Goal: Task Accomplishment & Management: Manage account settings

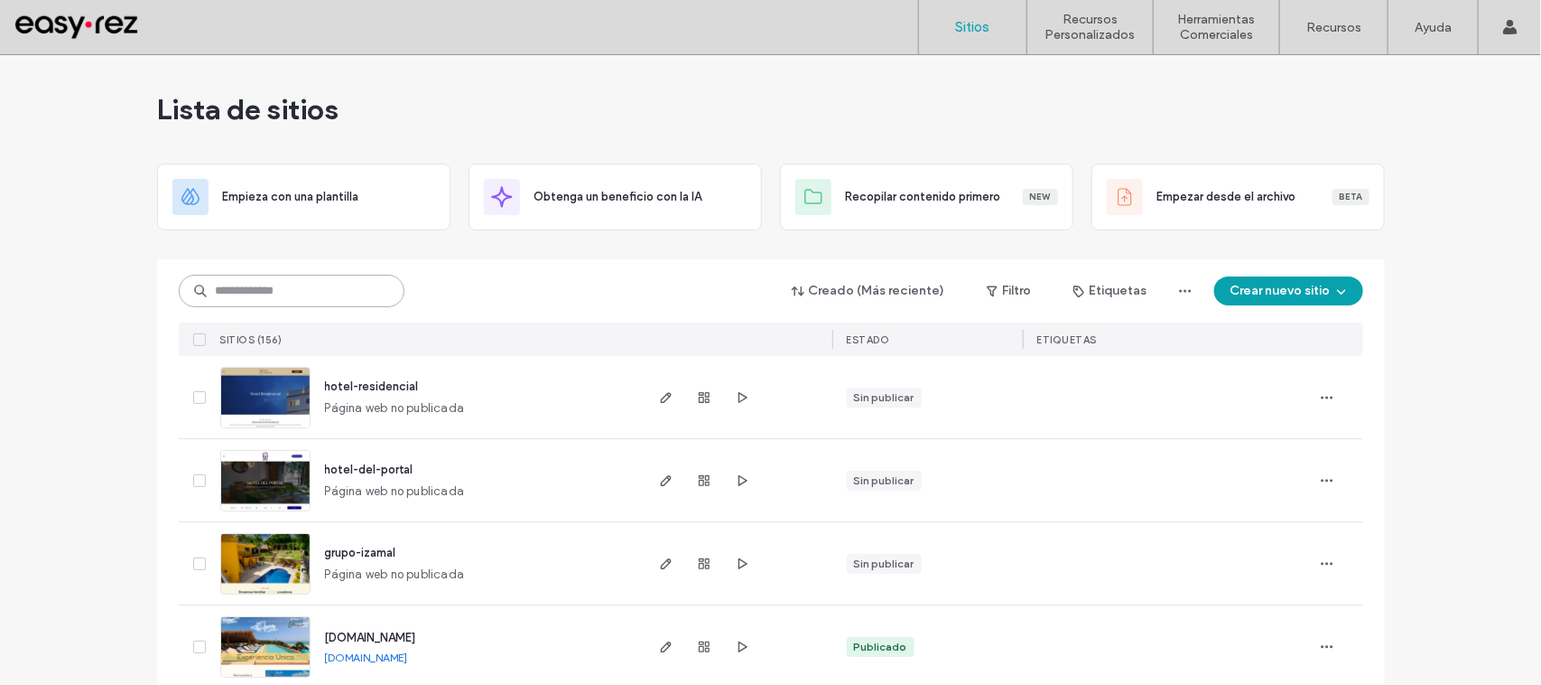
click at [260, 275] on input at bounding box center [292, 291] width 226 height 33
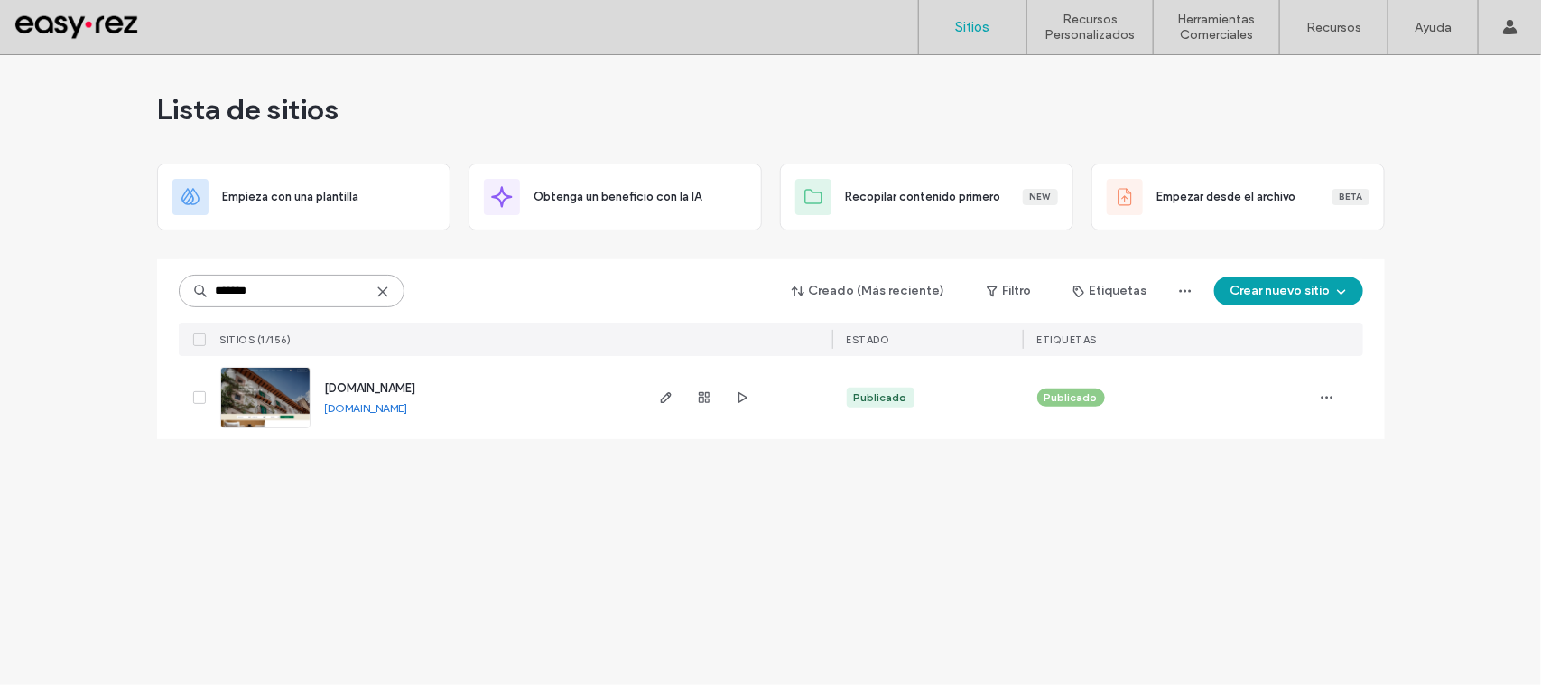
type input "*******"
click at [377, 381] on span "[DOMAIN_NAME]" at bounding box center [370, 388] width 91 height 14
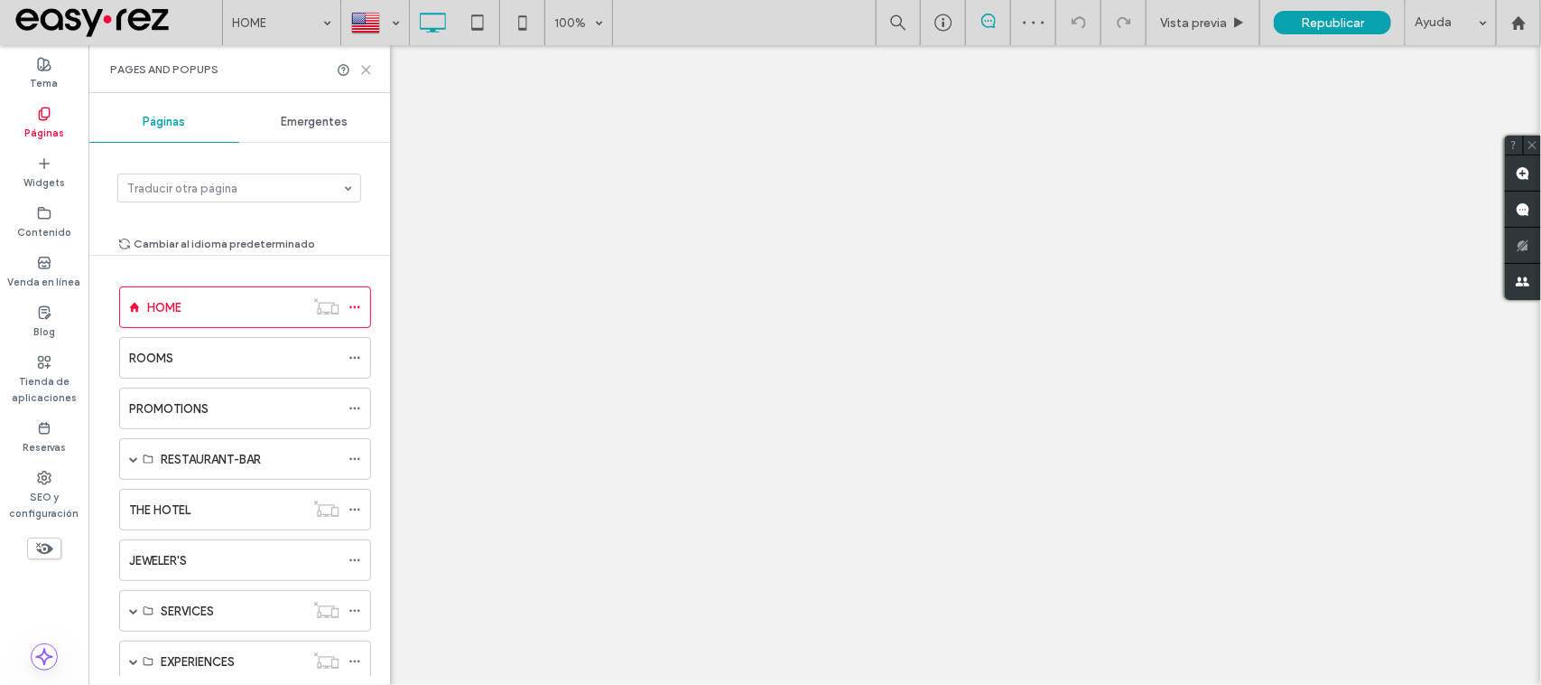
click at [370, 66] on icon at bounding box center [366, 70] width 14 height 14
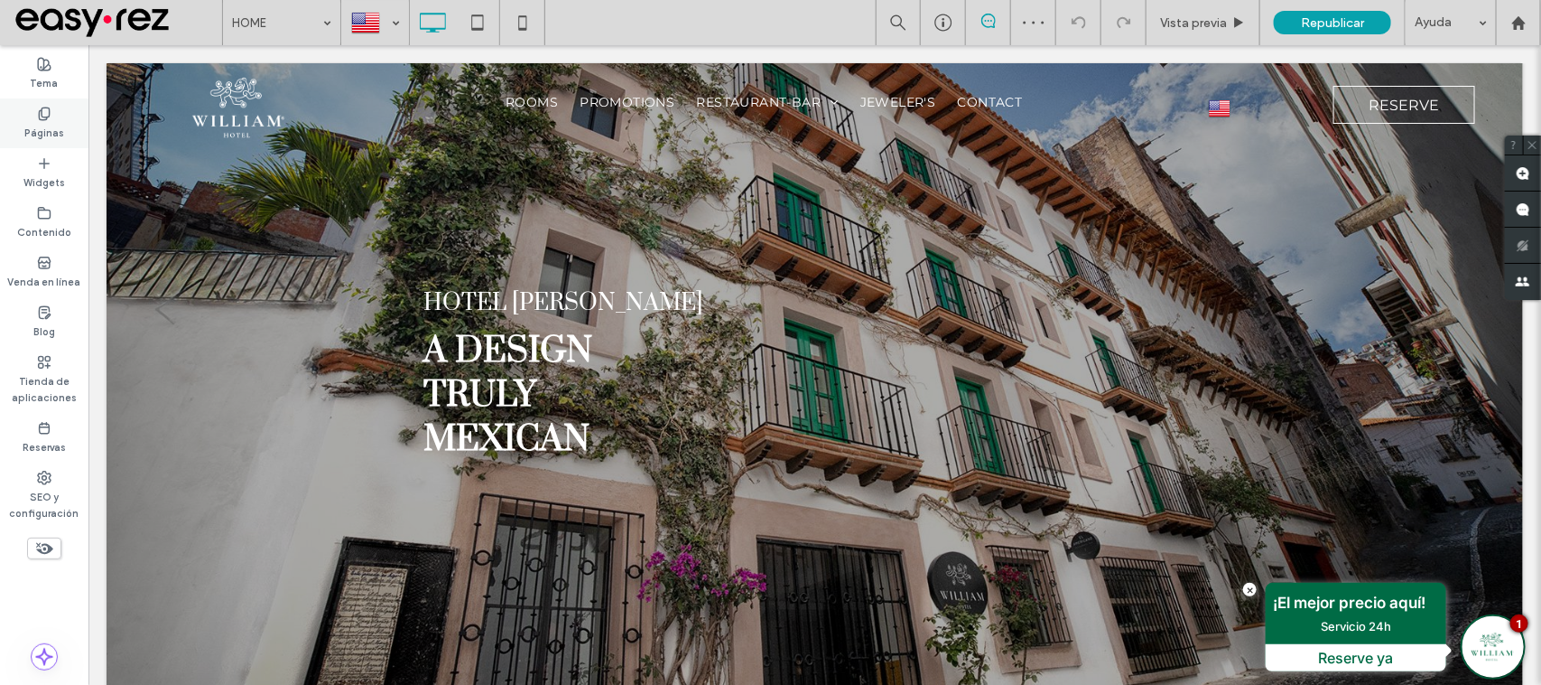
click at [27, 116] on div "Páginas" at bounding box center [44, 123] width 88 height 50
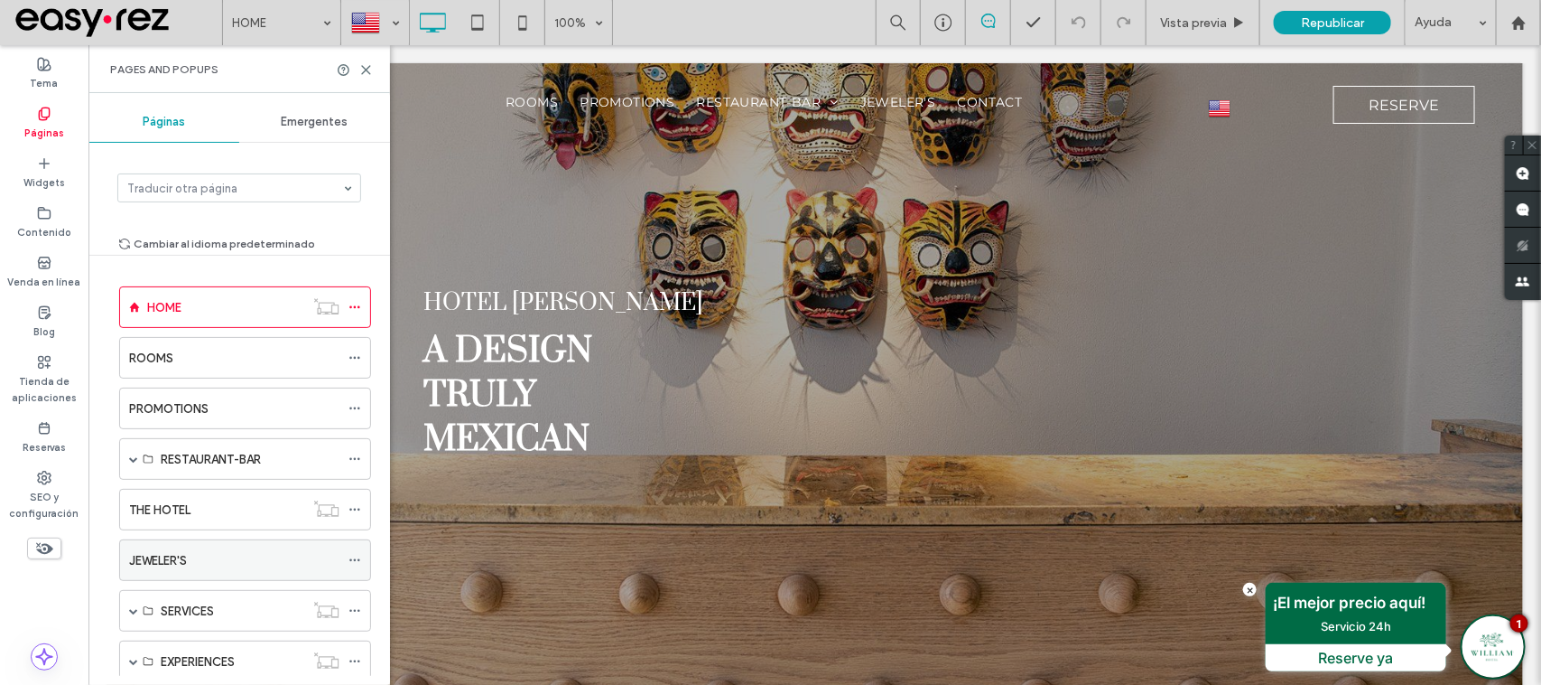
click at [355, 562] on icon at bounding box center [355, 560] width 13 height 13
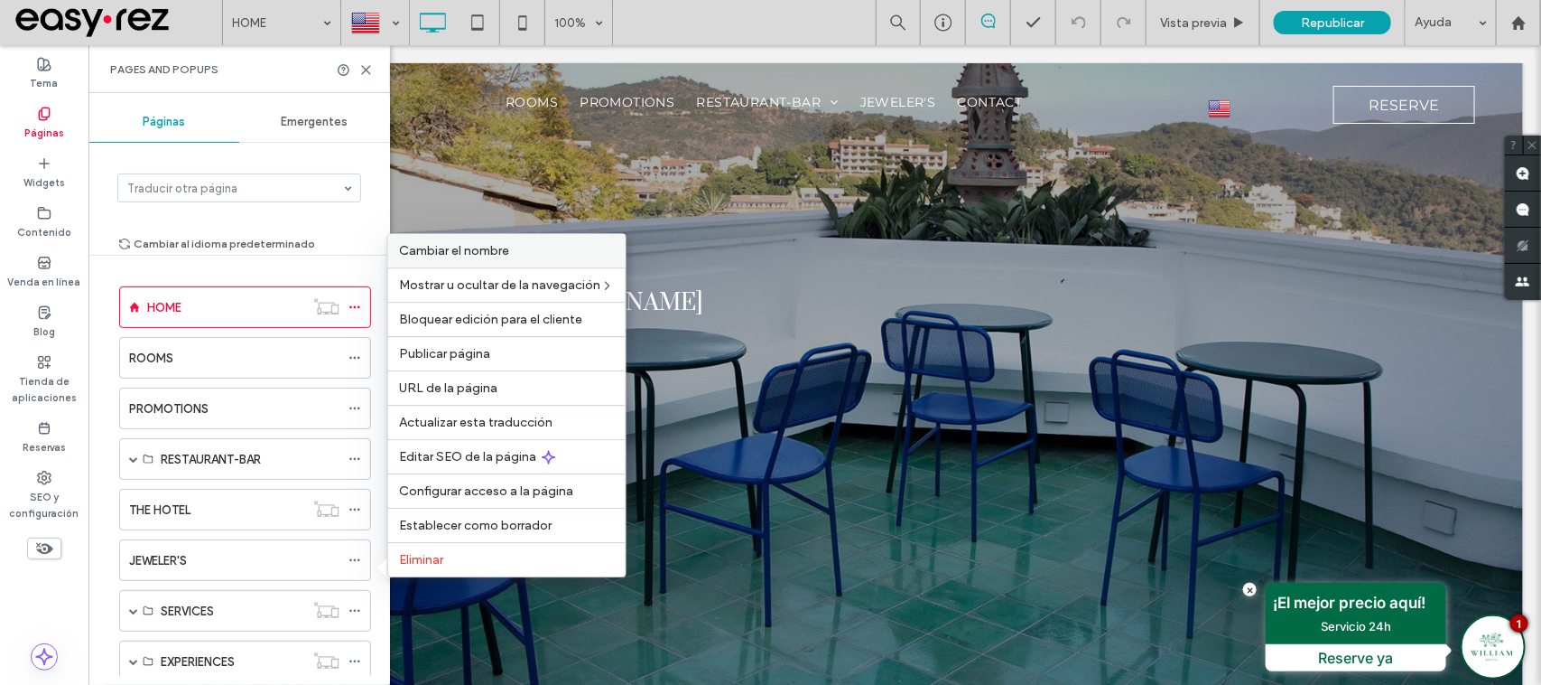
click at [538, 243] on label "Cambiar el nombre" at bounding box center [507, 250] width 216 height 15
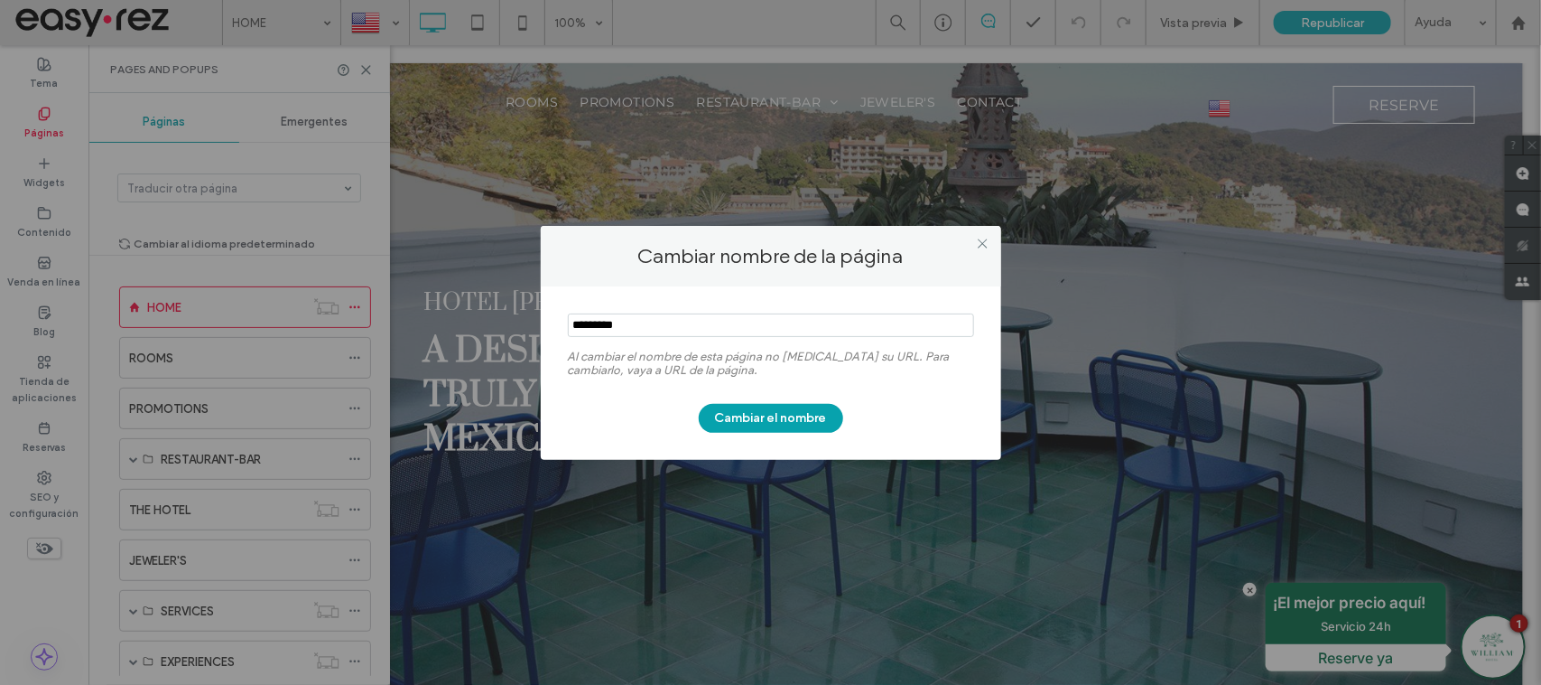
click at [310, 312] on div "Cambiar nombre de la página Al cambiar el nombre de esta página no cambia su UR…" at bounding box center [770, 342] width 1541 height 685
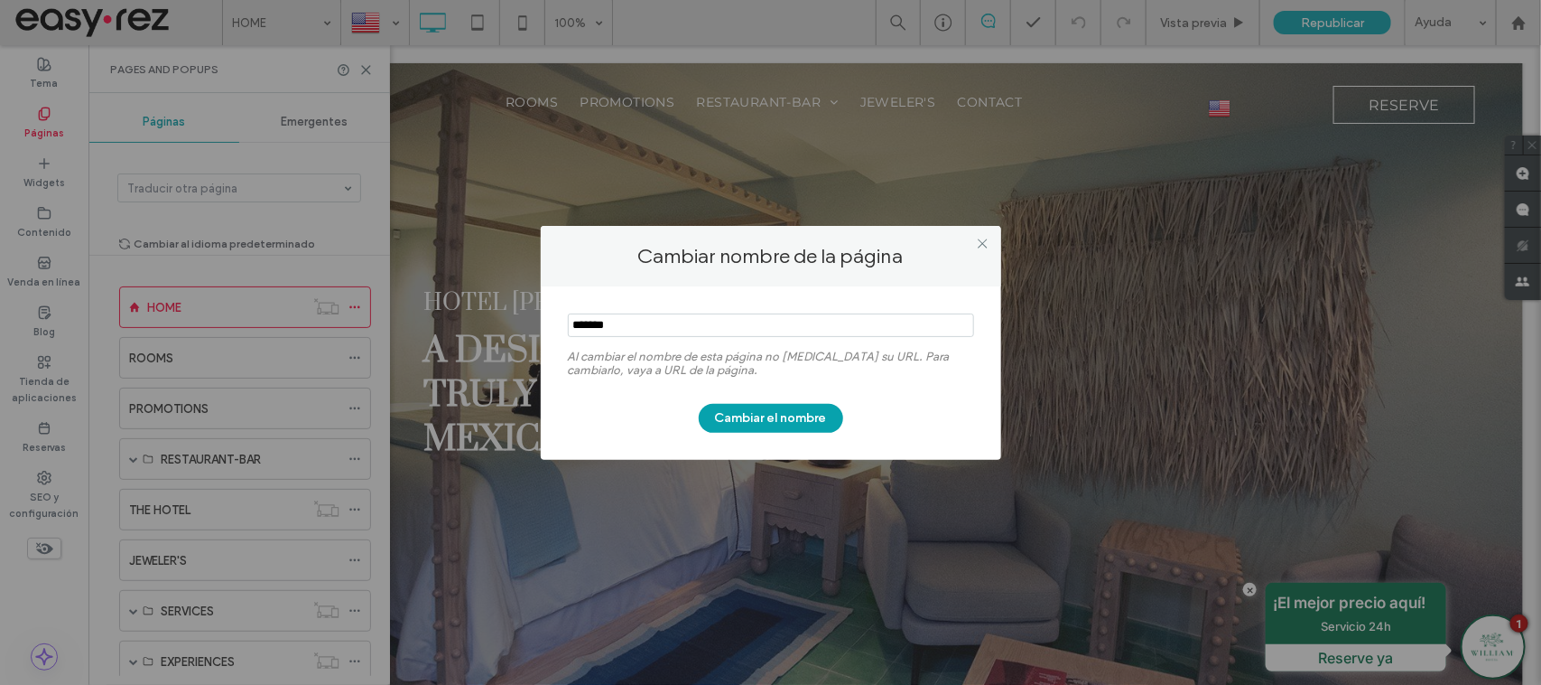
type input "*******"
click at [778, 423] on button "Cambiar el nombre" at bounding box center [771, 418] width 144 height 29
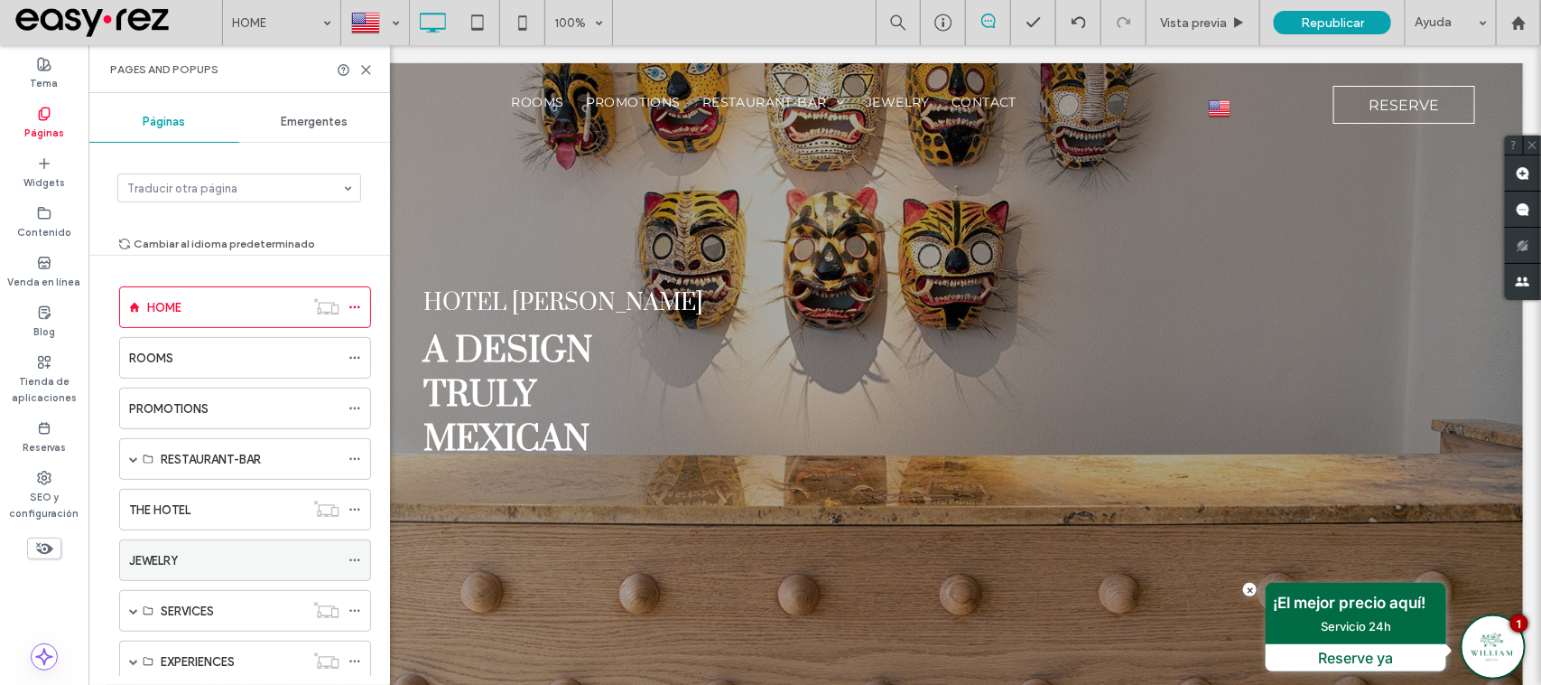
click at [353, 565] on icon at bounding box center [355, 560] width 13 height 13
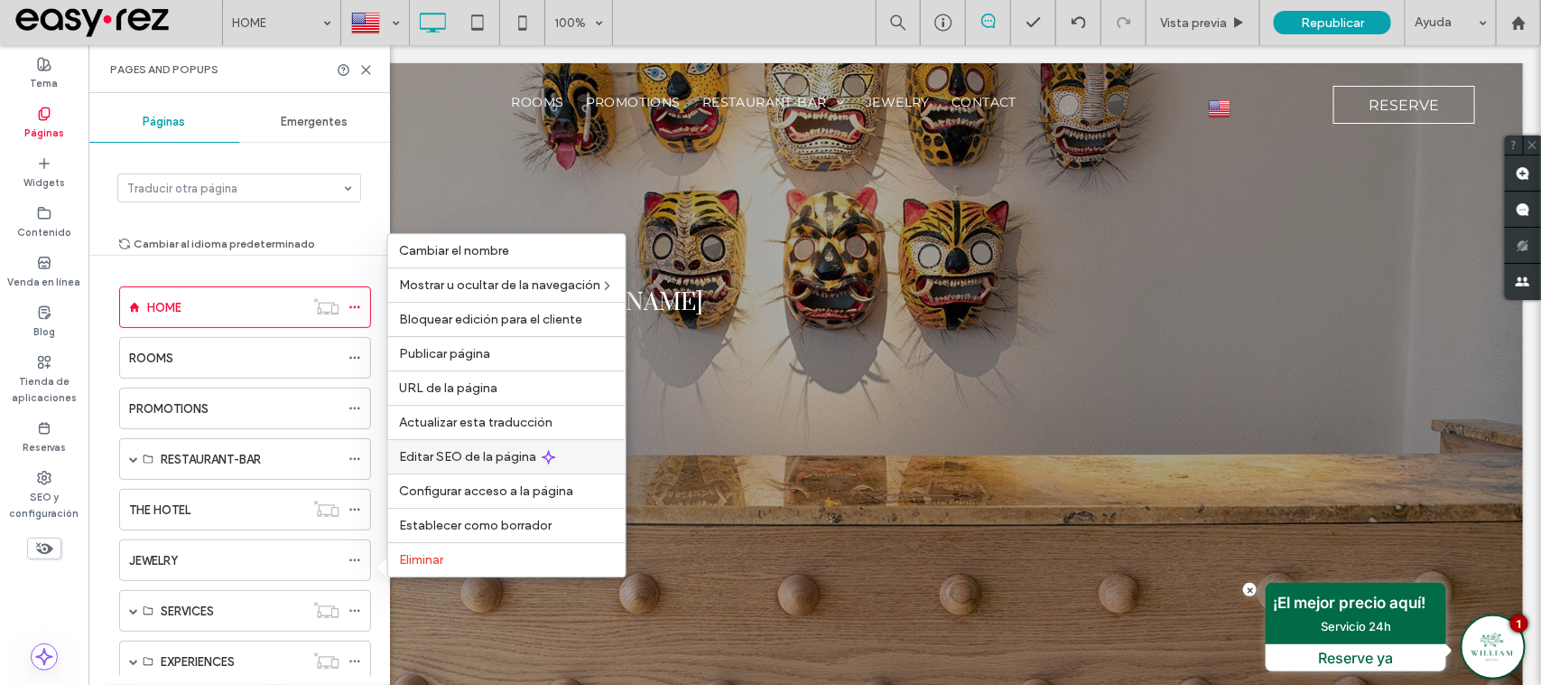
click at [483, 457] on span "Editar SEO de la página" at bounding box center [467, 456] width 137 height 15
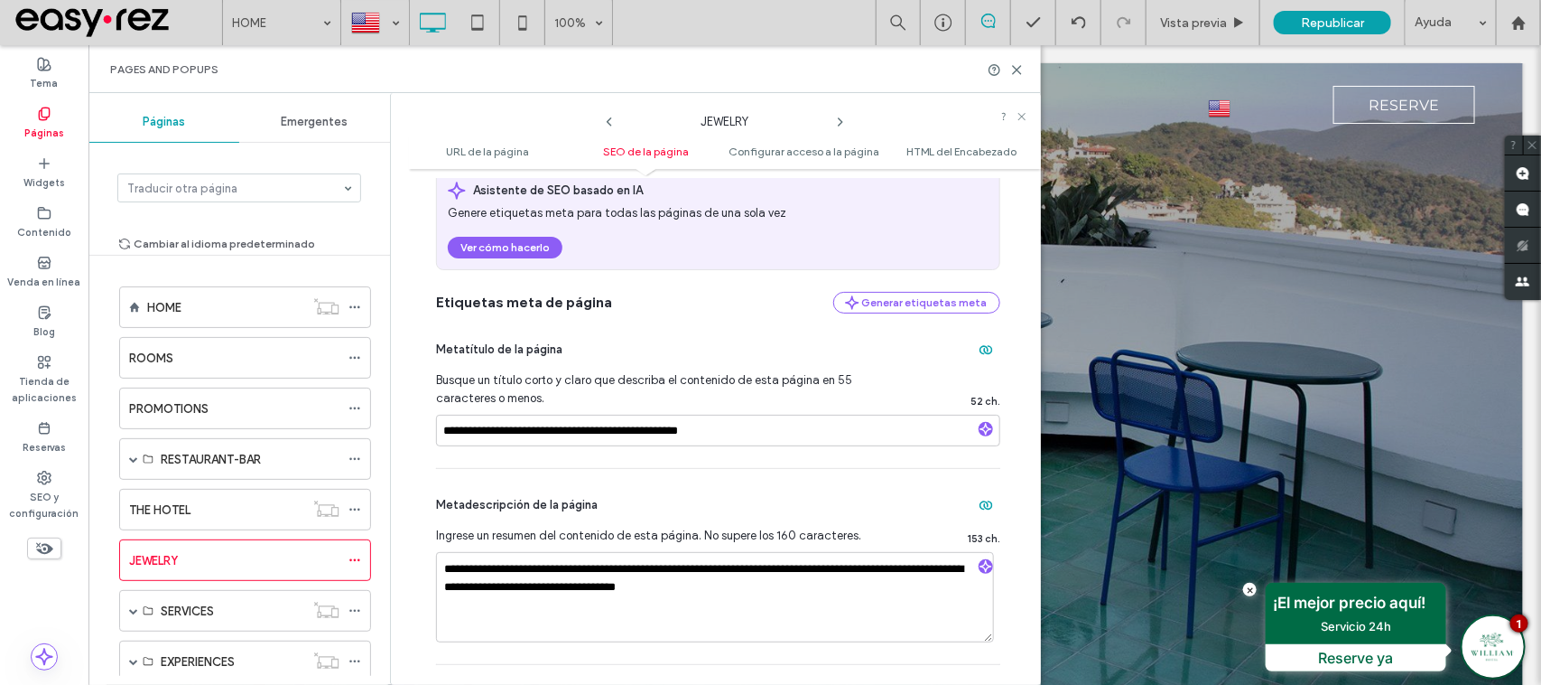
scroll to position [564, 0]
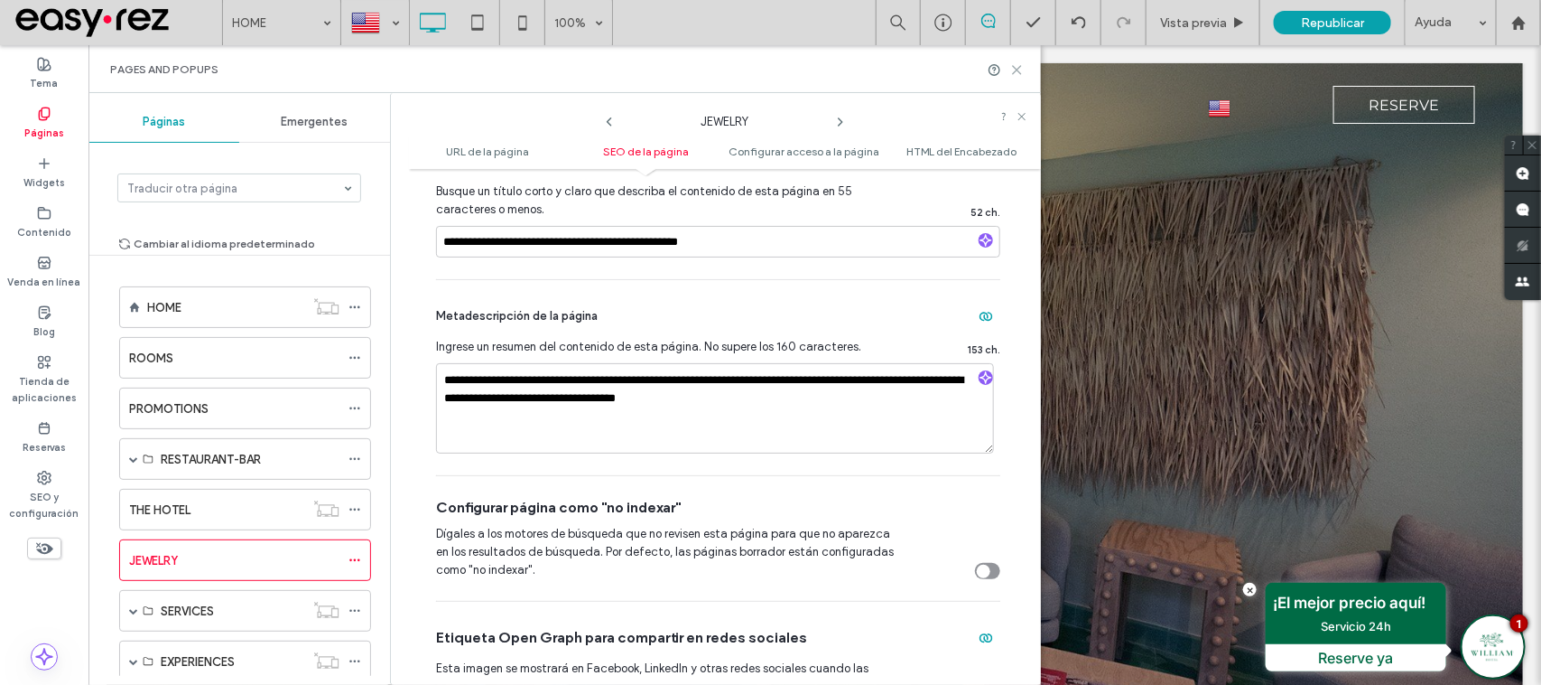
click at [1017, 63] on icon at bounding box center [1018, 70] width 14 height 14
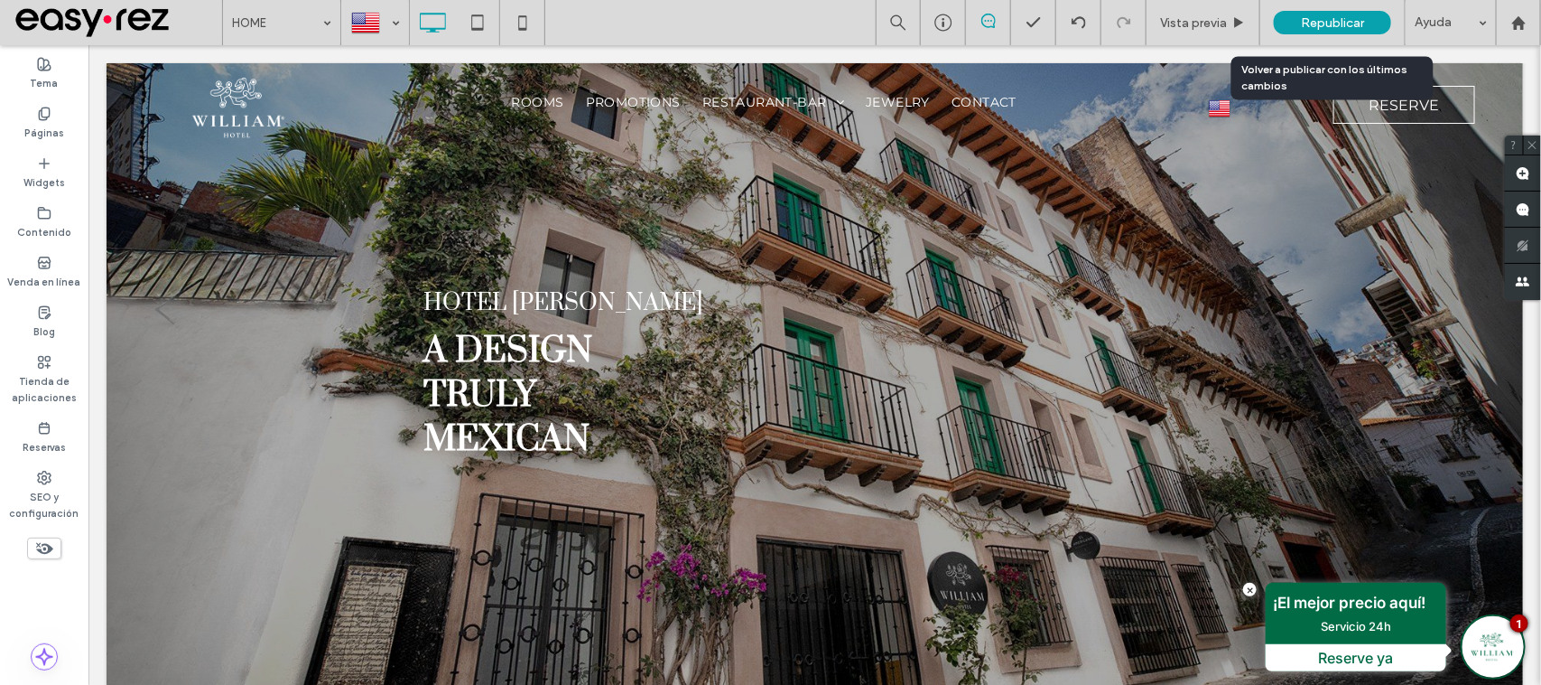
drag, startPoint x: 1391, startPoint y: 77, endPoint x: 1300, endPoint y: 47, distance: 95.1
click at [1293, 32] on div "Republicar" at bounding box center [1332, 22] width 117 height 23
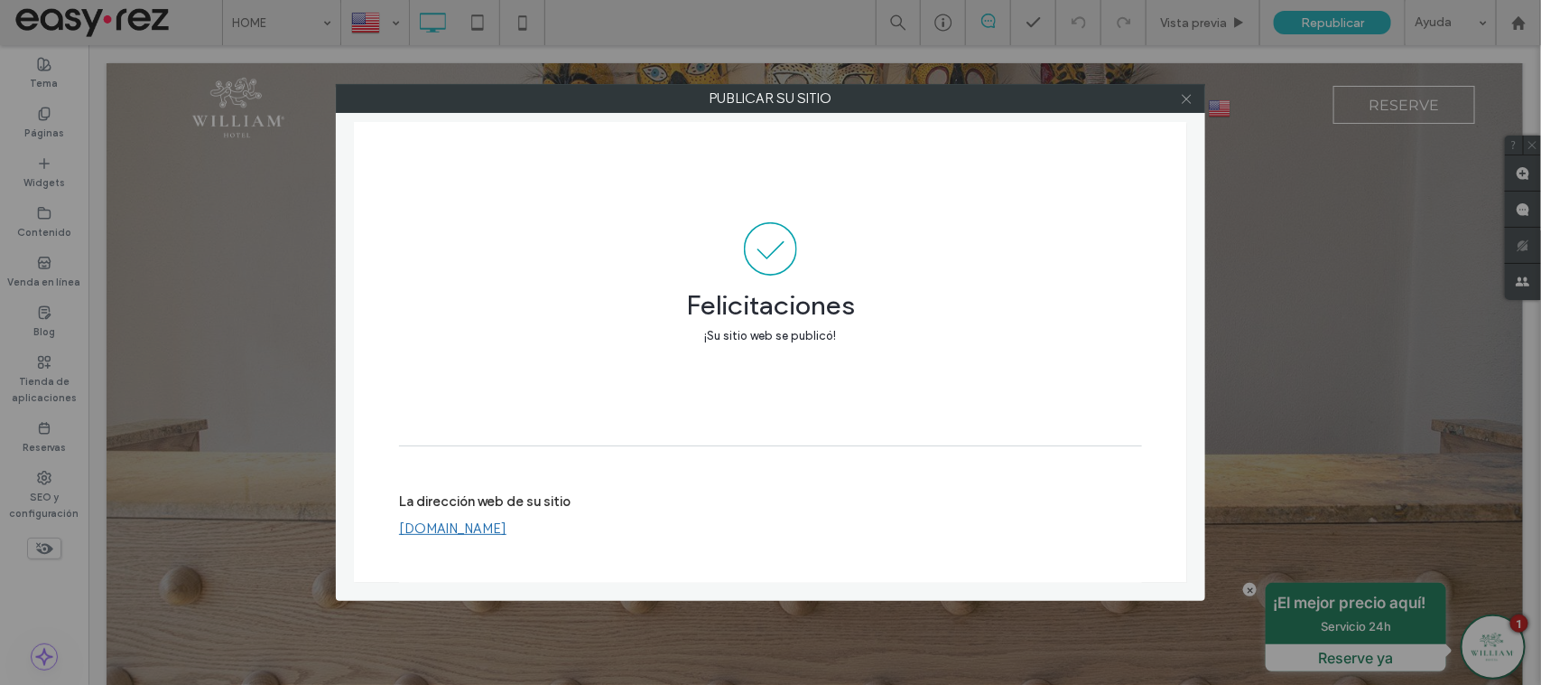
click at [1180, 105] on icon at bounding box center [1187, 99] width 14 height 14
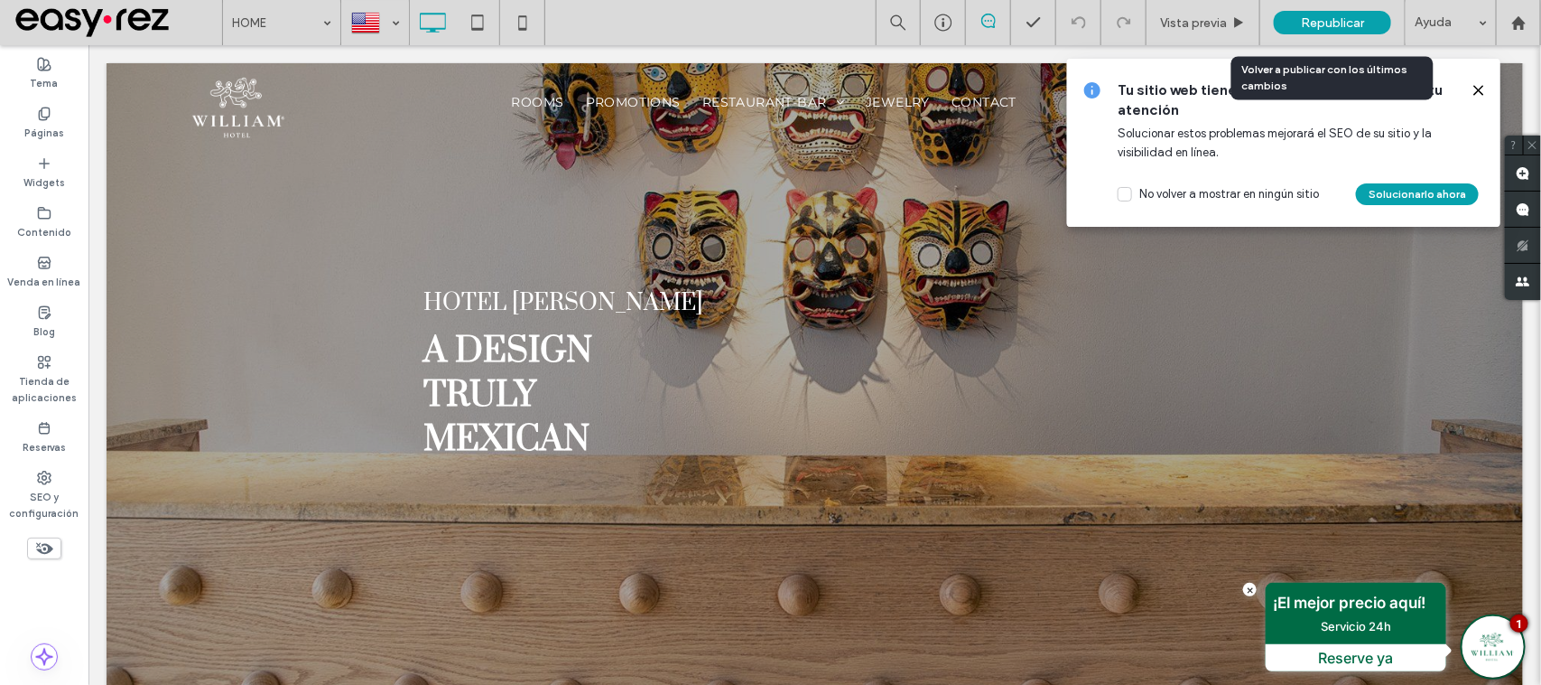
click at [1359, 15] on span "Republicar" at bounding box center [1332, 22] width 63 height 15
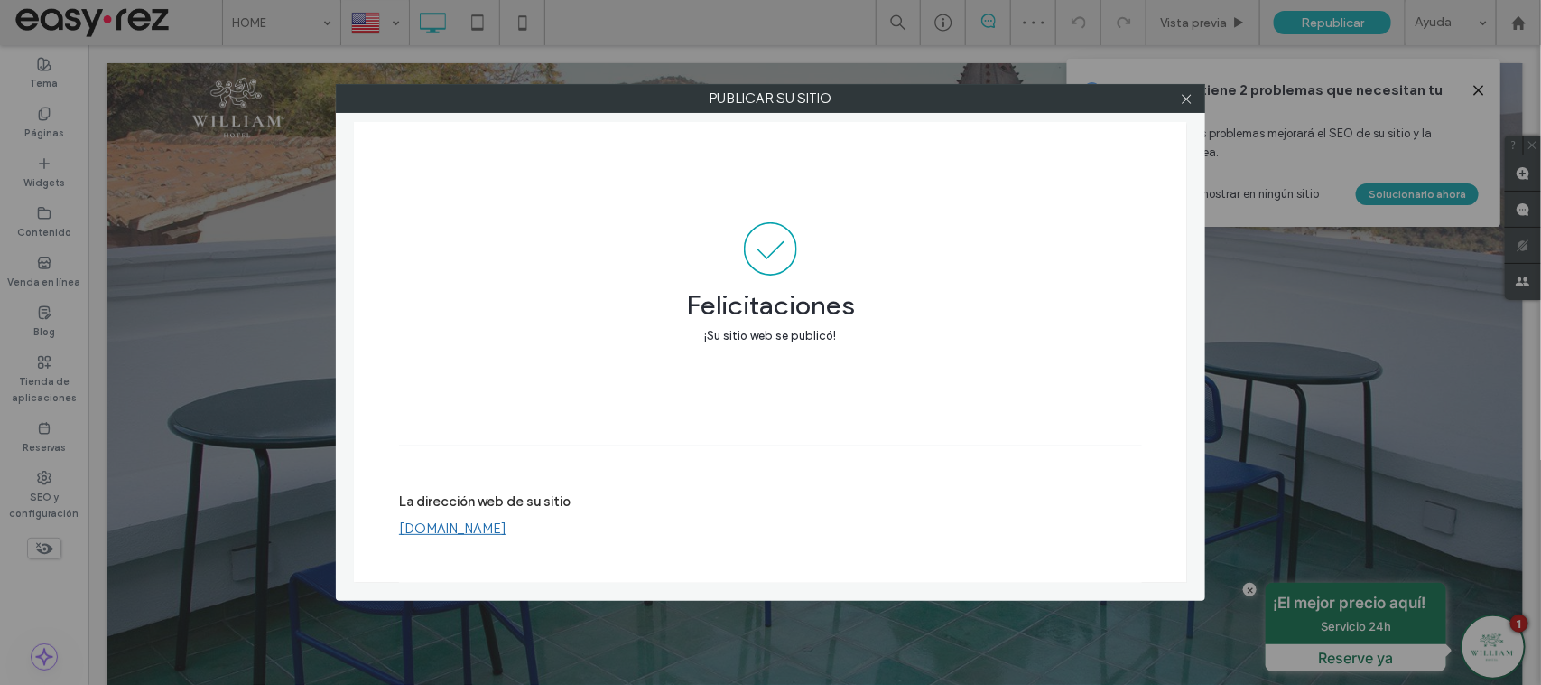
click at [485, 520] on link "[DOMAIN_NAME]" at bounding box center [452, 528] width 107 height 16
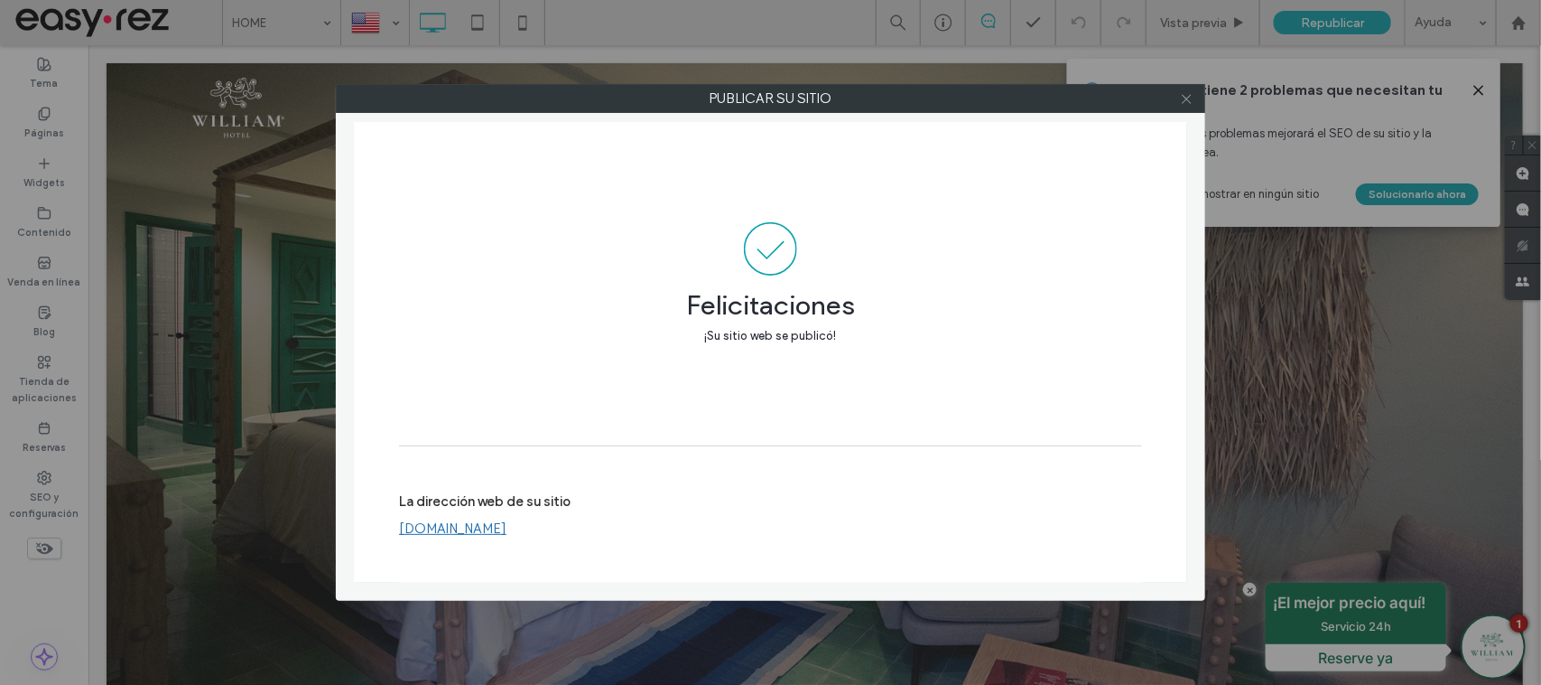
click at [1181, 98] on icon at bounding box center [1187, 99] width 14 height 14
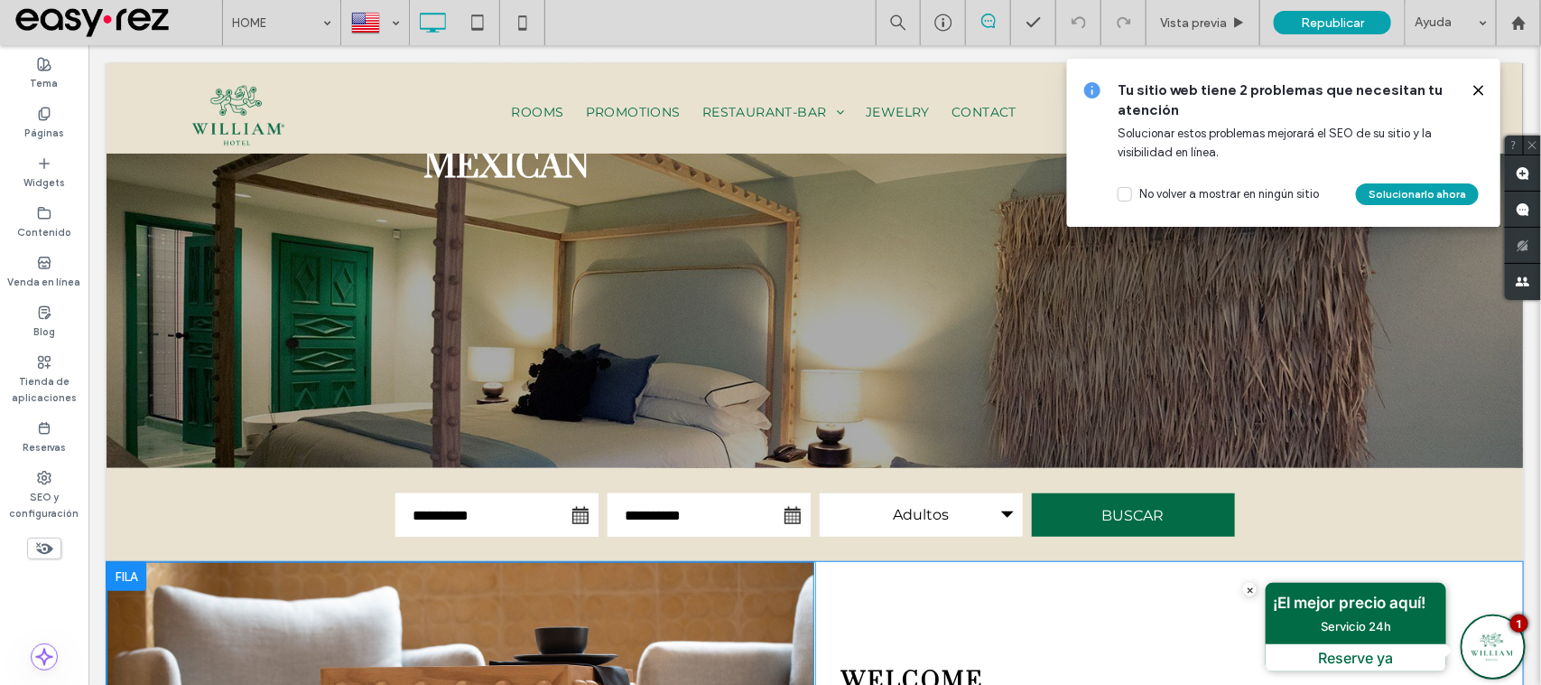
scroll to position [677, 0]
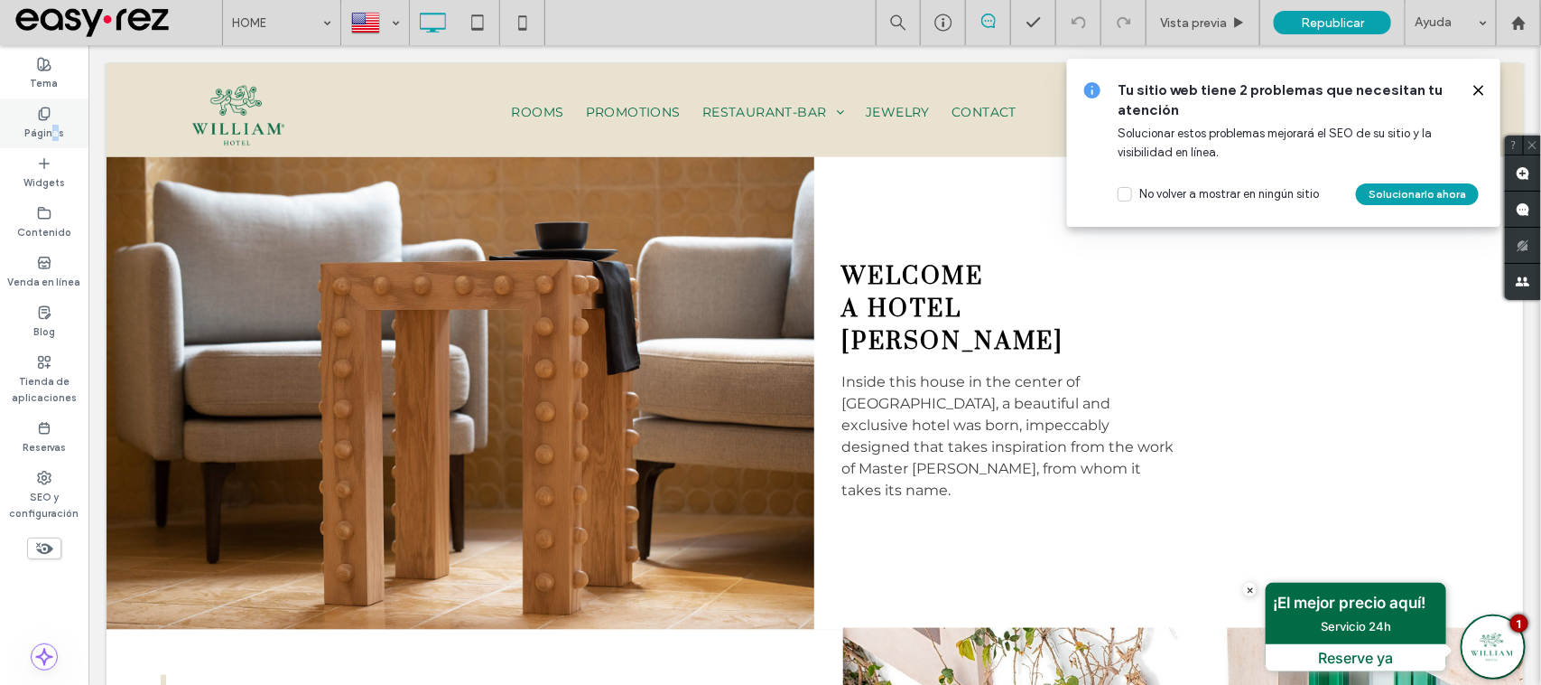
click at [54, 126] on label "Páginas" at bounding box center [44, 131] width 40 height 20
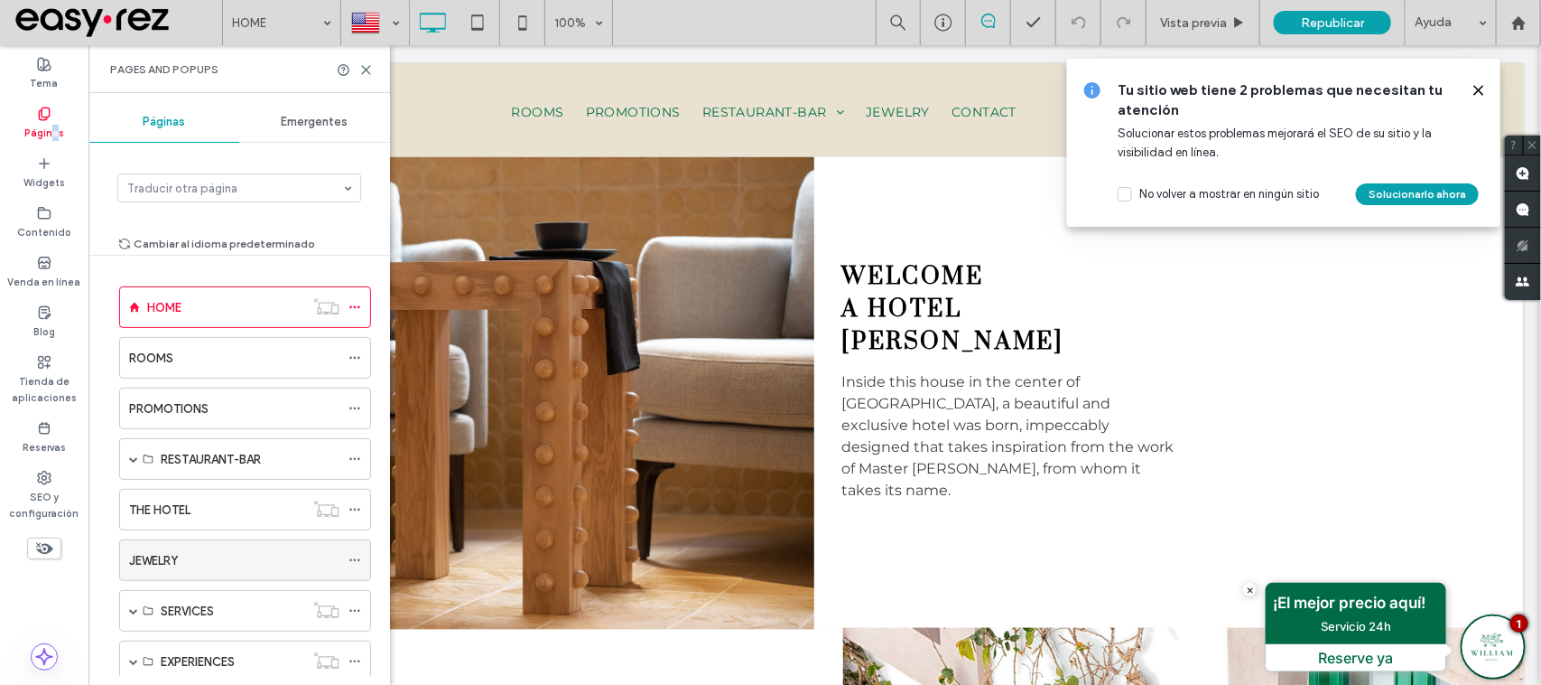
click at [160, 560] on label "JEWELRY" at bounding box center [153, 561] width 49 height 32
click at [364, 68] on use at bounding box center [366, 70] width 8 height 8
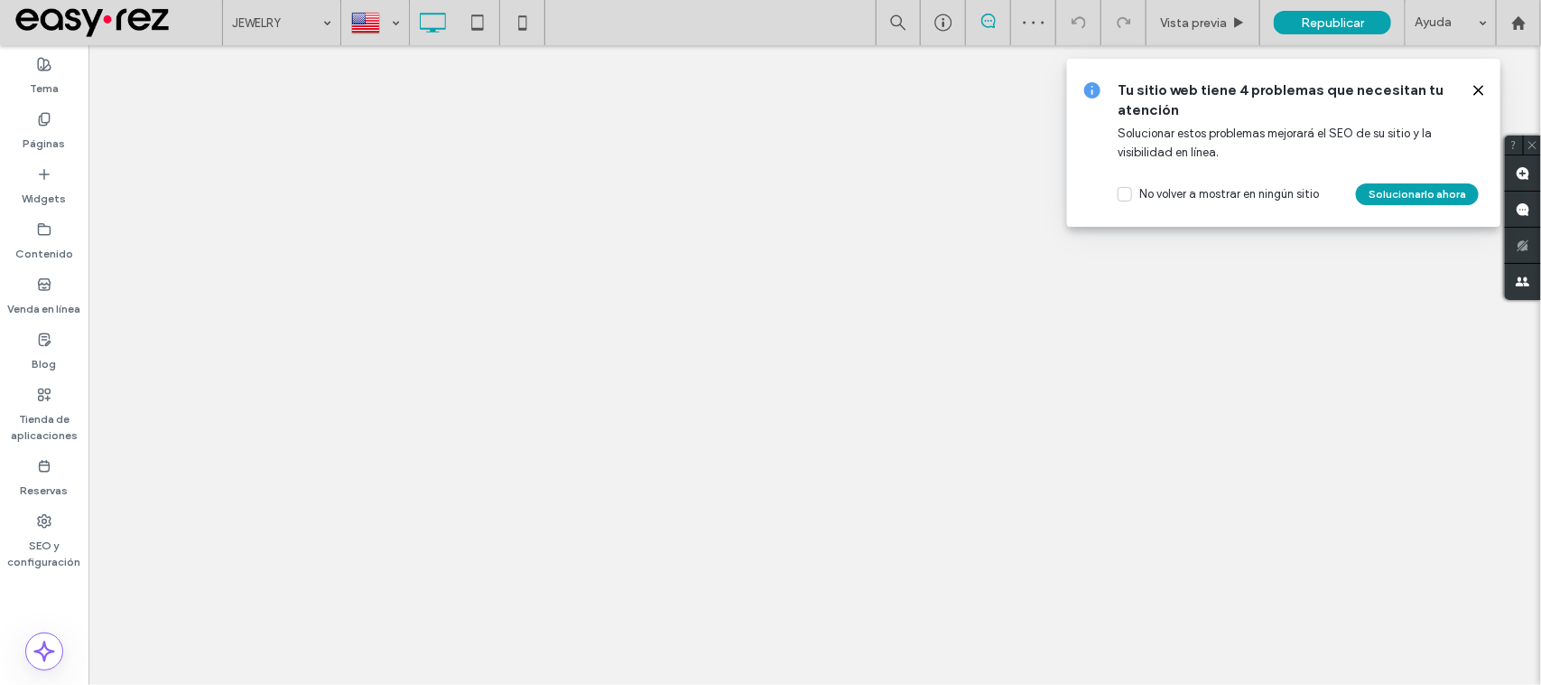
type input "*****"
type input "**"
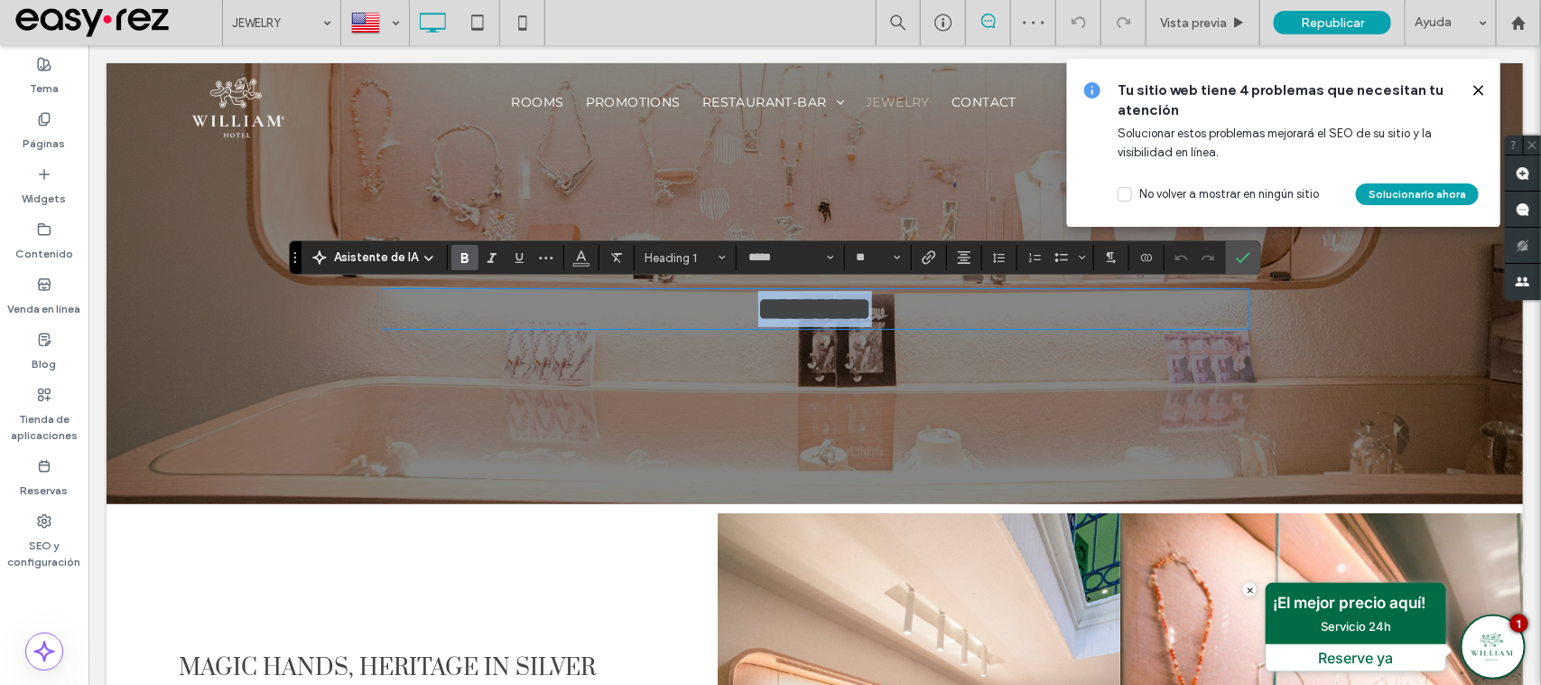
click at [822, 311] on span "*********" at bounding box center [815, 308] width 114 height 33
click at [851, 303] on span "********" at bounding box center [814, 308] width 101 height 33
drag, startPoint x: 1231, startPoint y: 262, endPoint x: 1144, endPoint y: 217, distance: 97.7
click at [1233, 262] on label "Confirmar" at bounding box center [1243, 257] width 27 height 33
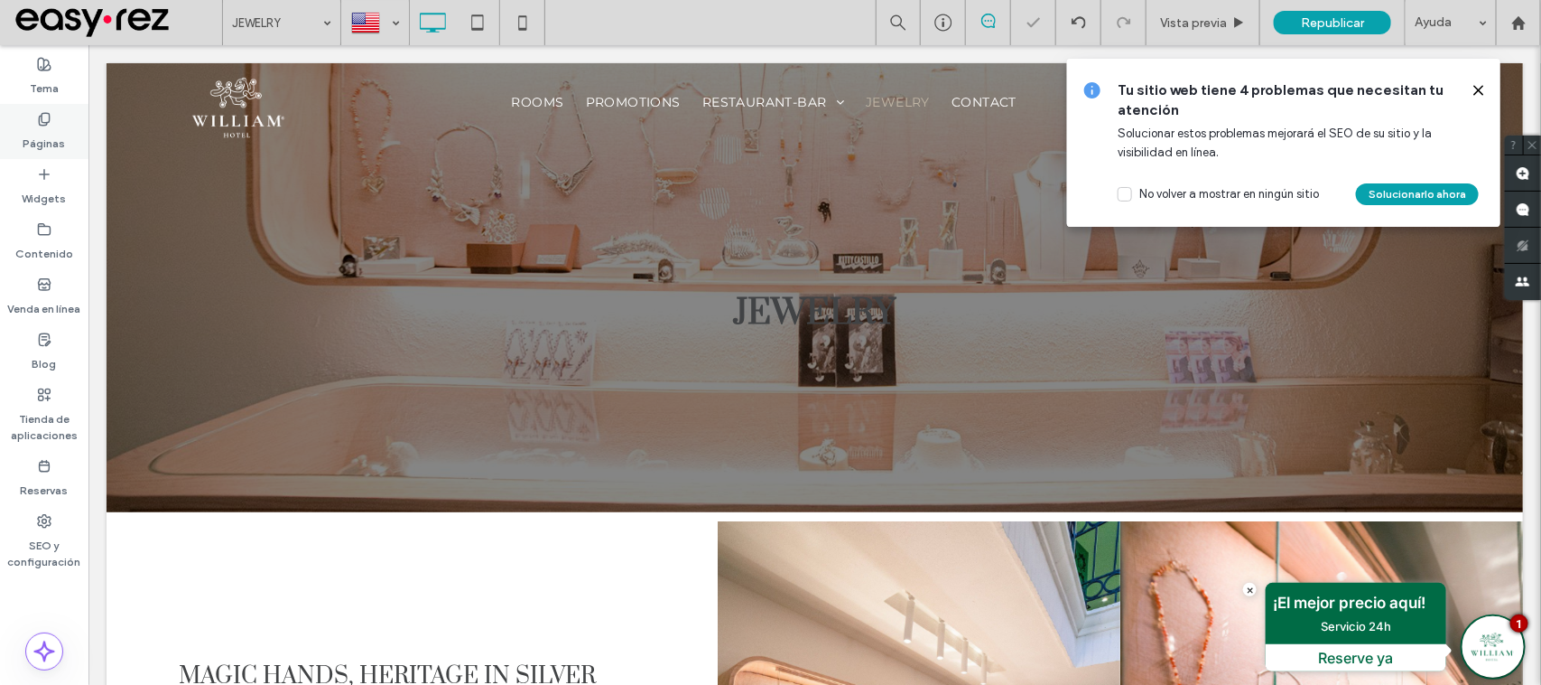
drag, startPoint x: 51, startPoint y: 123, endPoint x: 21, endPoint y: 126, distance: 30.0
click at [51, 123] on icon at bounding box center [44, 119] width 14 height 14
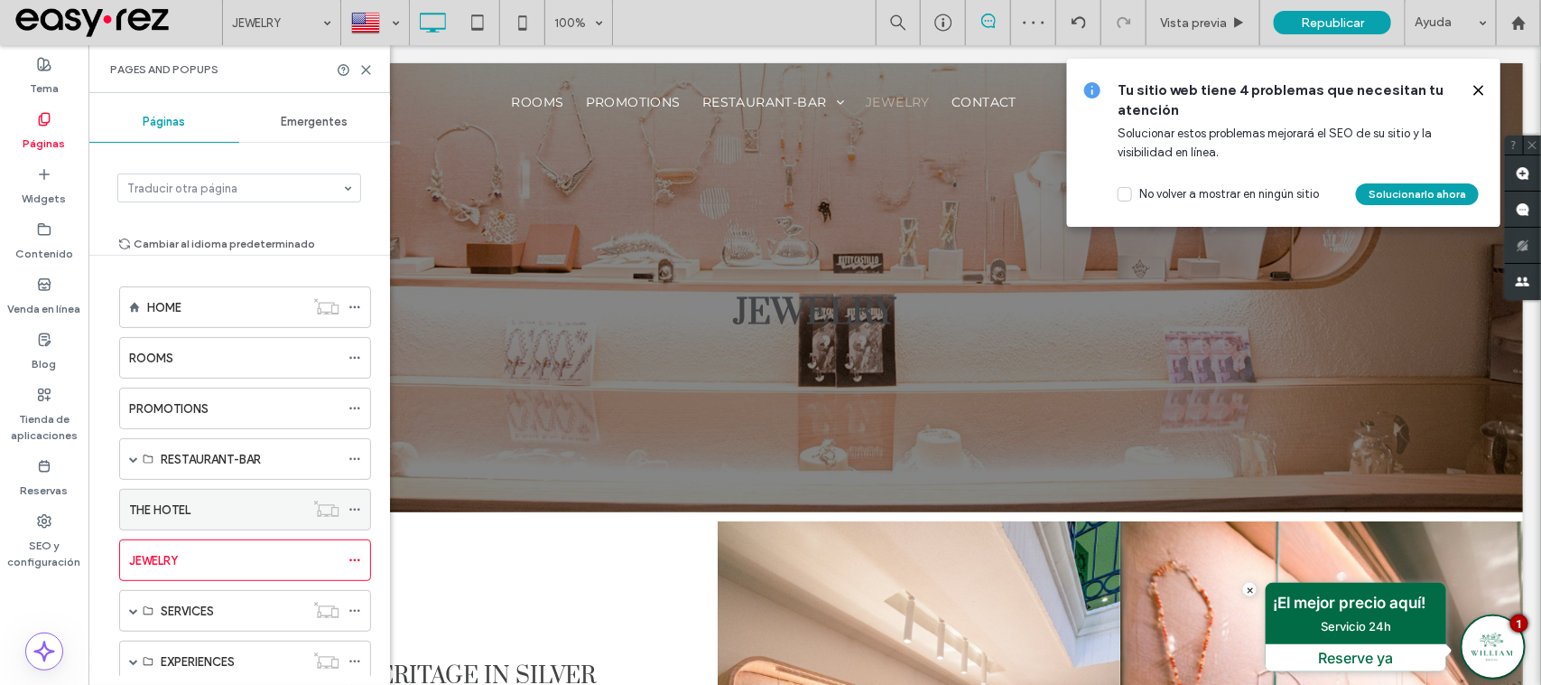
click at [182, 508] on label "THE HOTEL" at bounding box center [159, 510] width 61 height 32
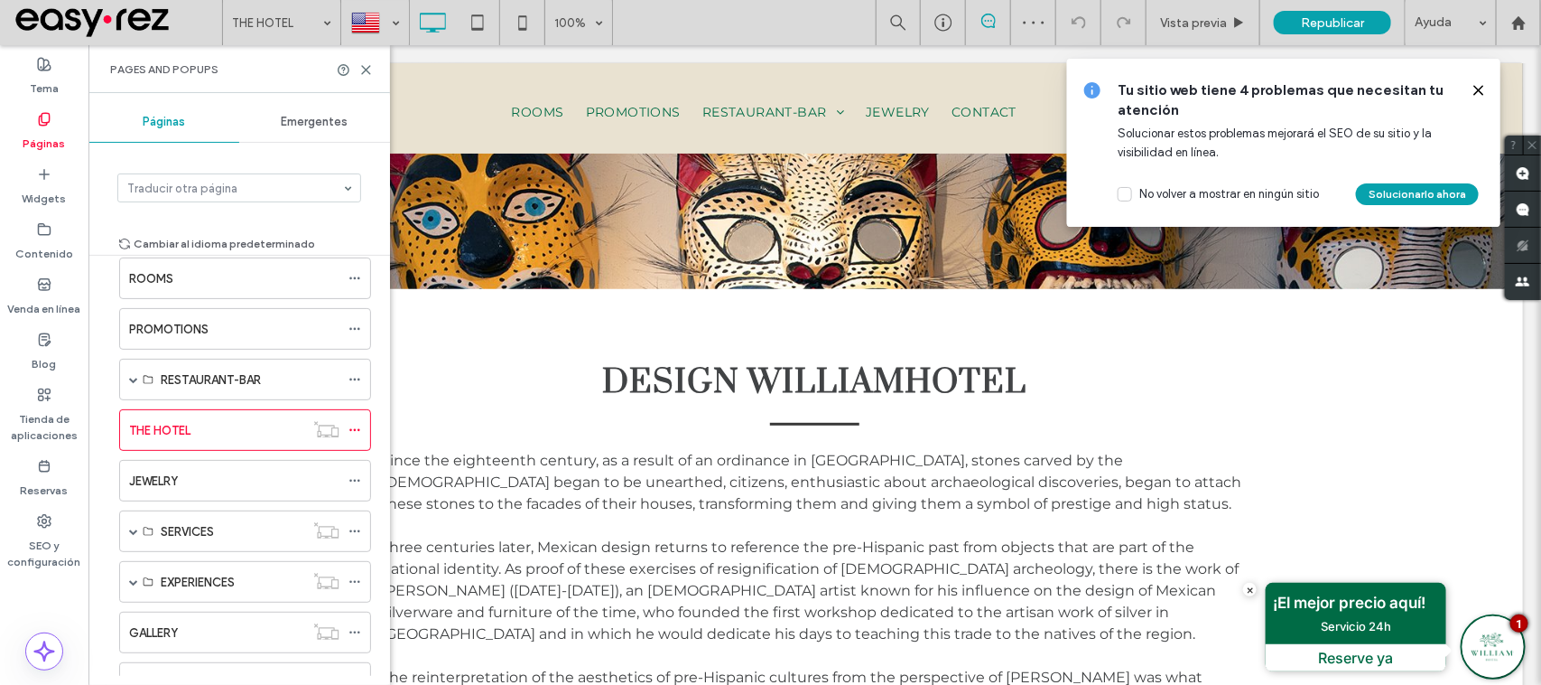
scroll to position [113, 0]
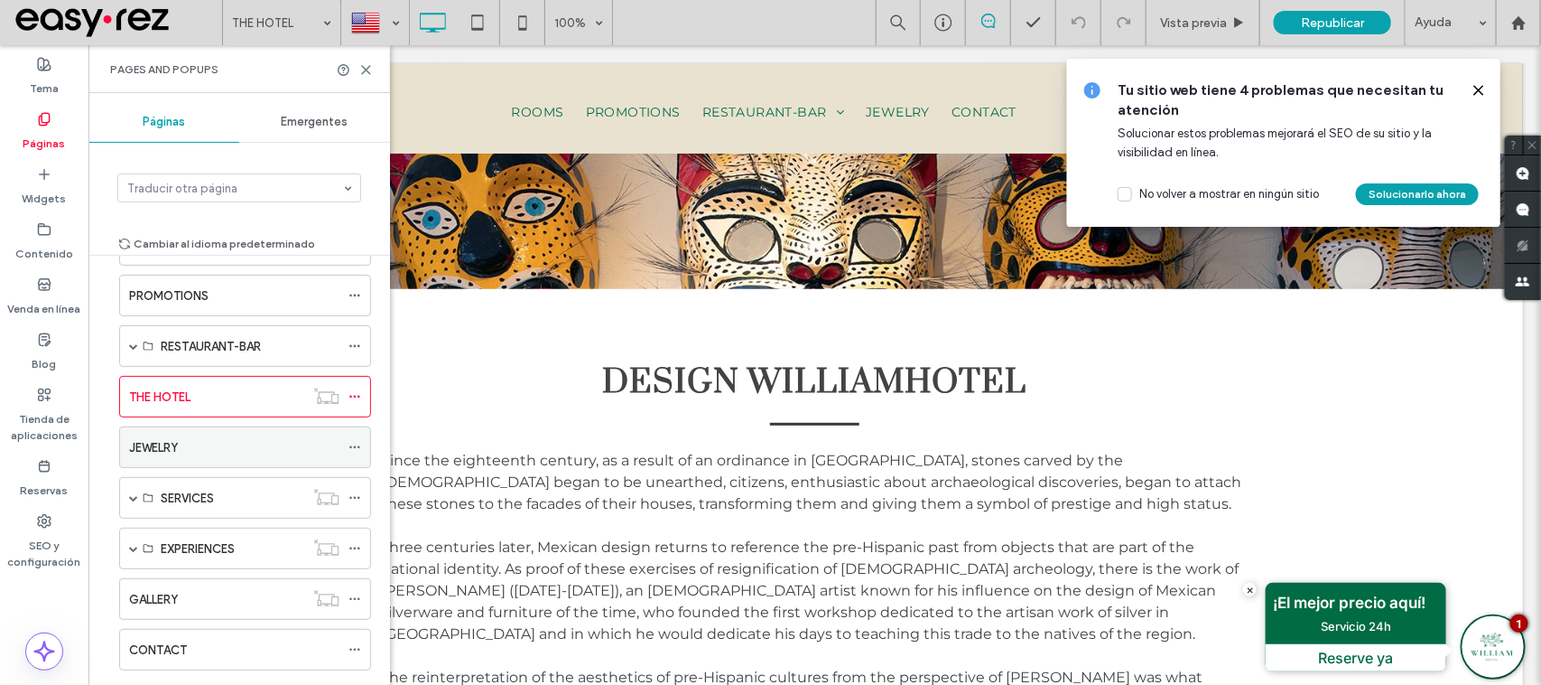
click at [177, 448] on label "JEWELRY" at bounding box center [153, 448] width 49 height 32
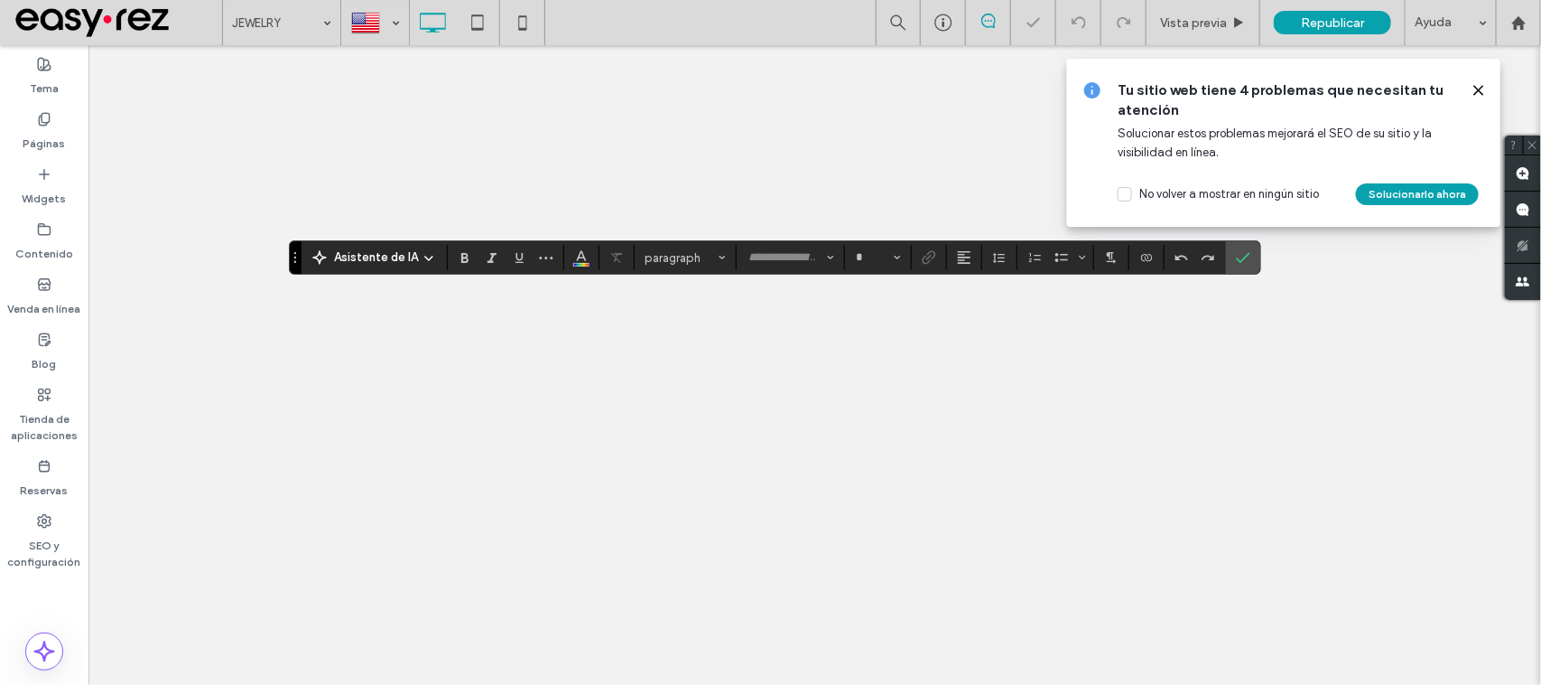
type input "*****"
type input "**"
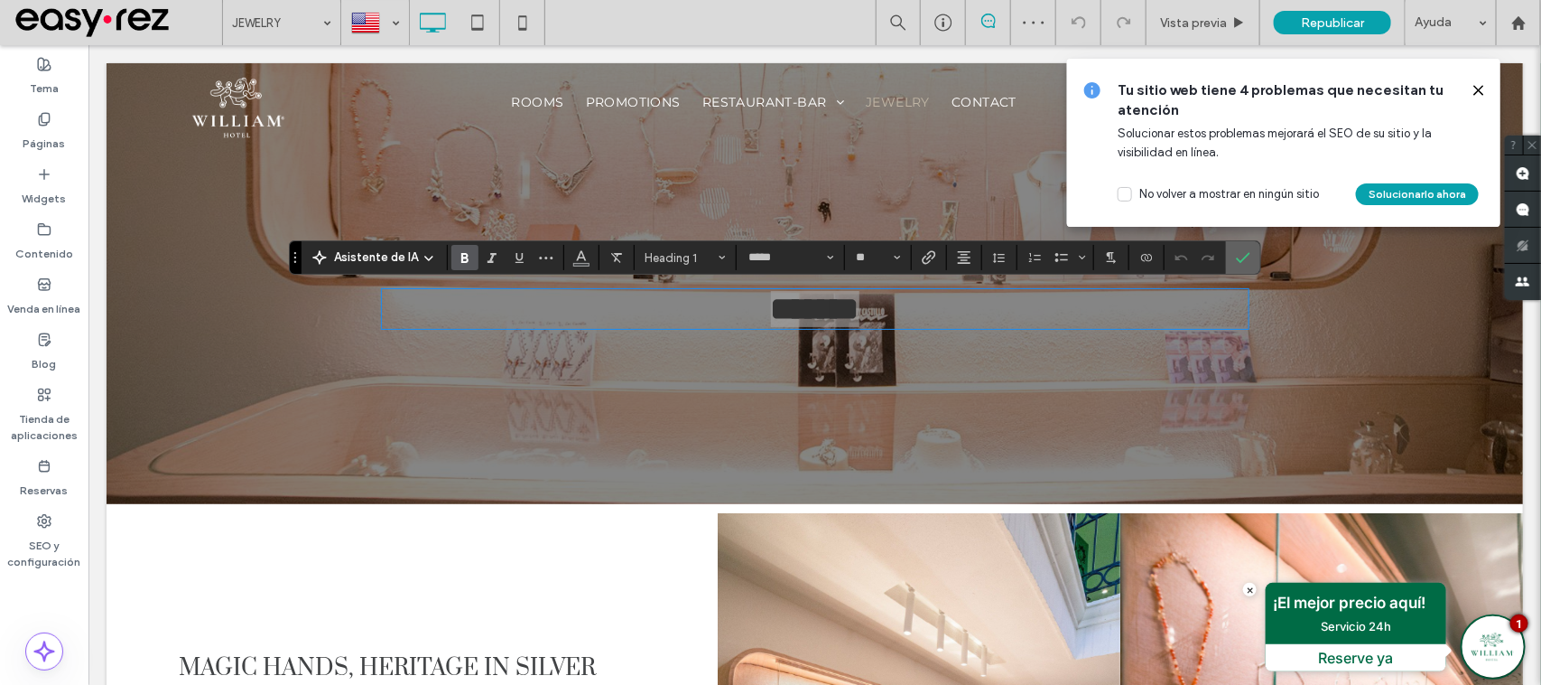
click at [1243, 262] on icon "Confirmar" at bounding box center [1243, 257] width 14 height 14
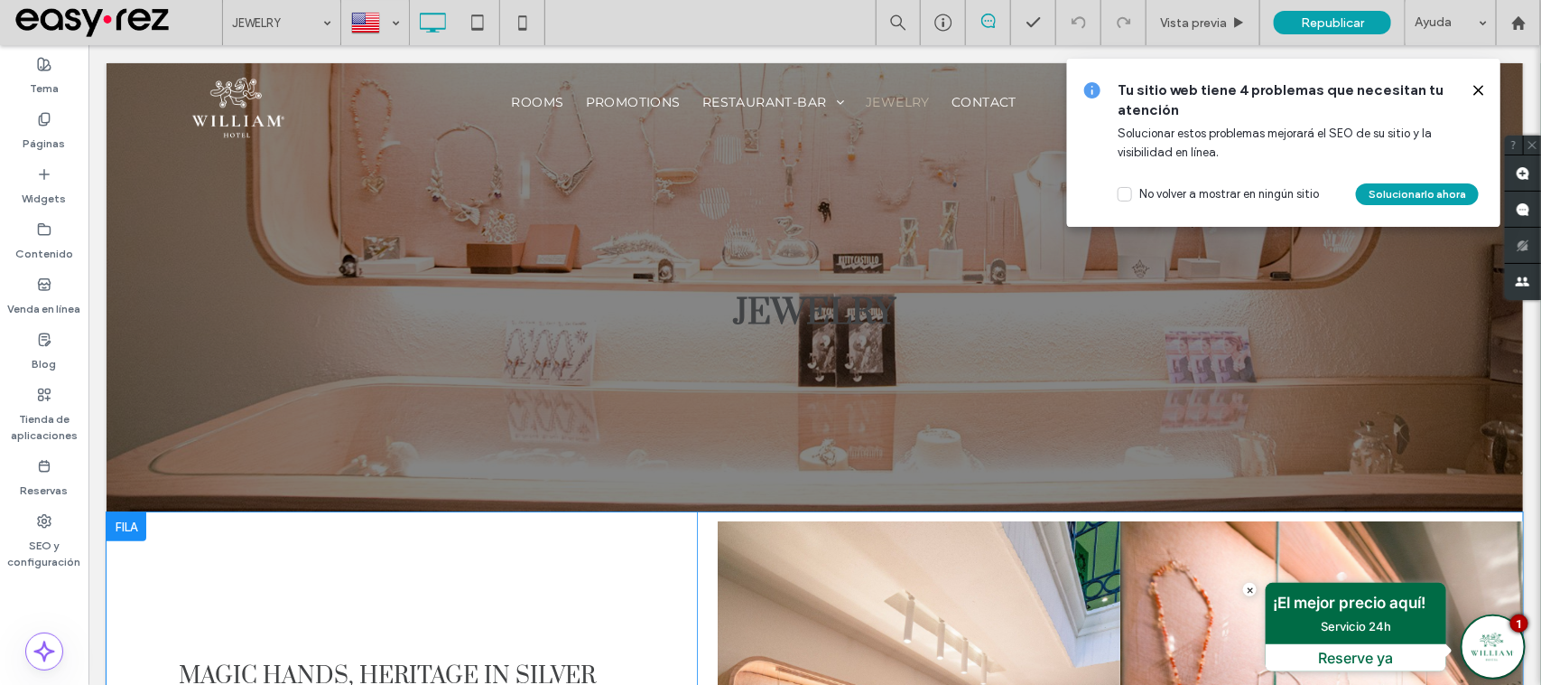
scroll to position [564, 0]
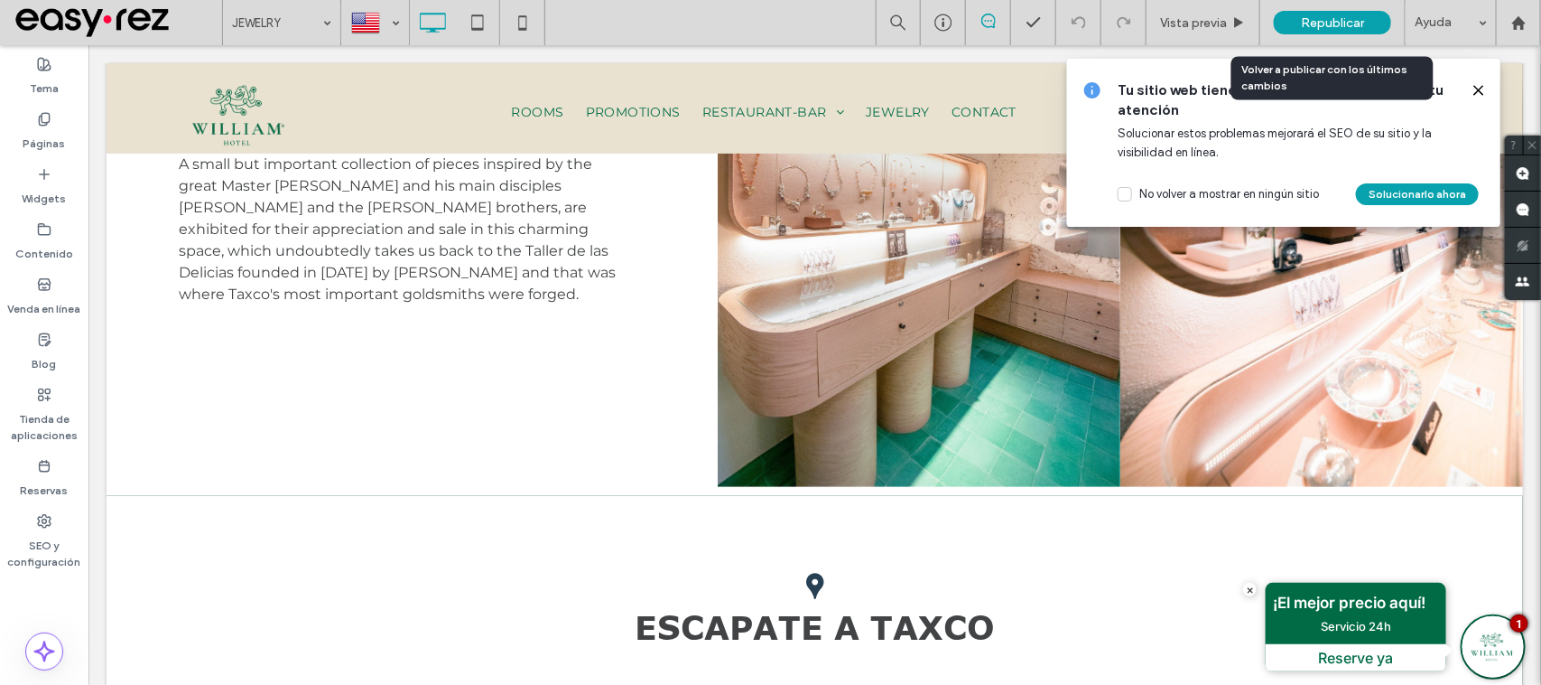
click at [1325, 33] on div "Republicar" at bounding box center [1332, 22] width 117 height 23
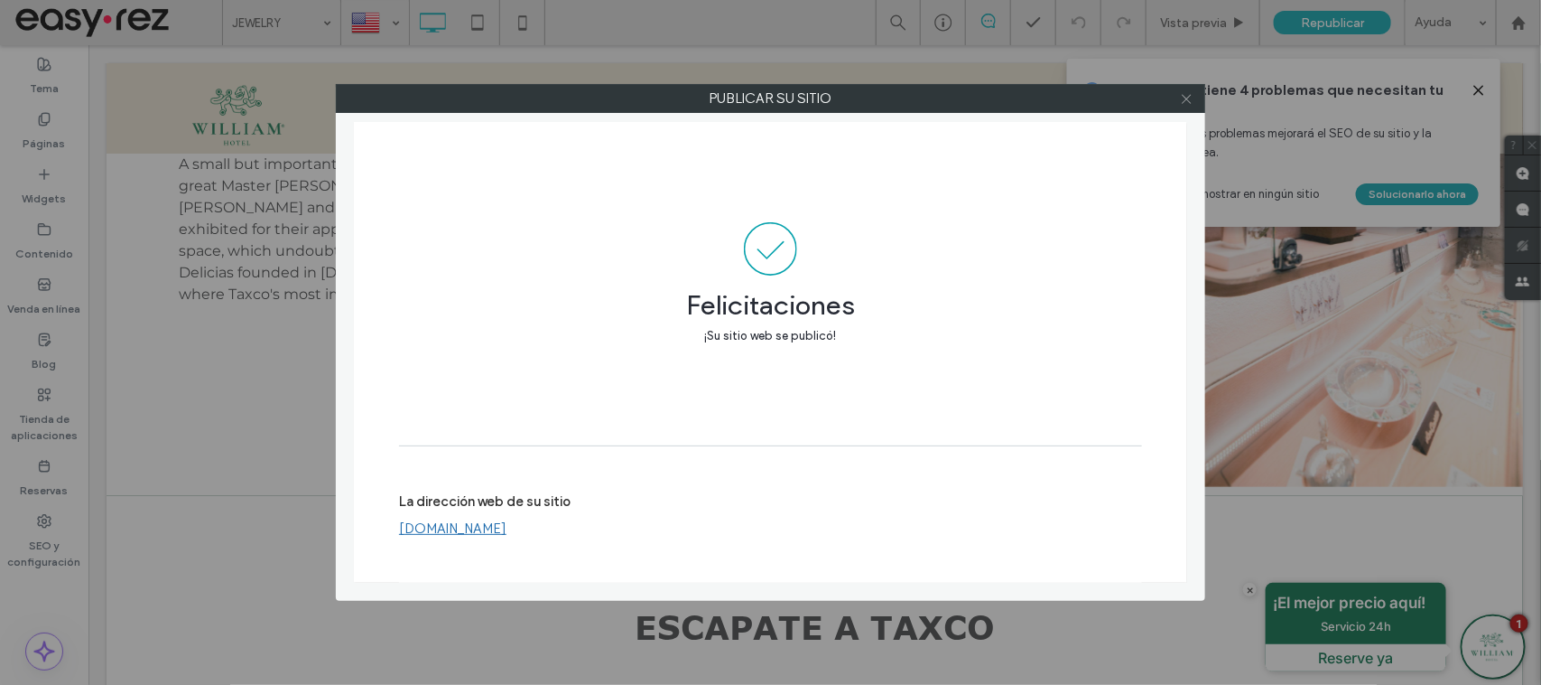
click at [1185, 92] on icon at bounding box center [1187, 99] width 14 height 14
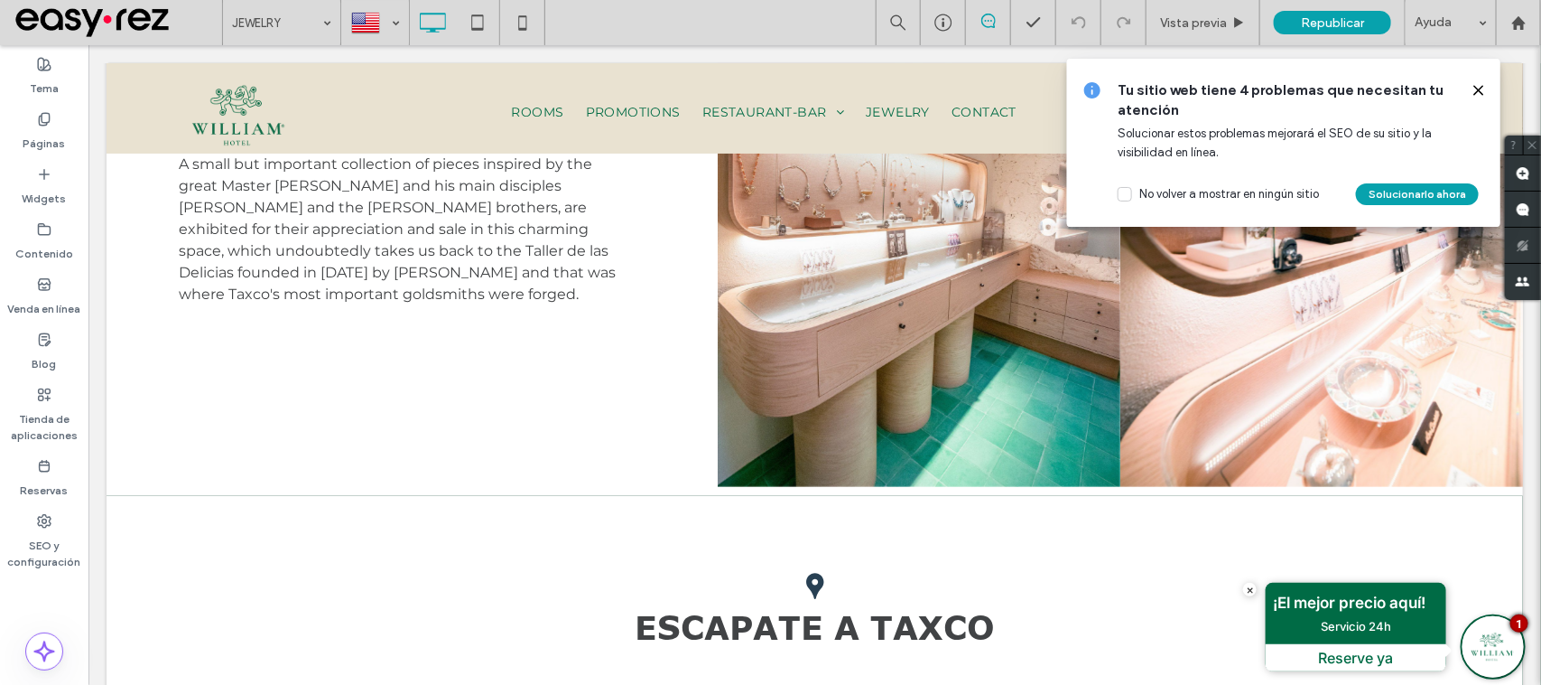
click at [1481, 88] on use at bounding box center [1479, 90] width 8 height 8
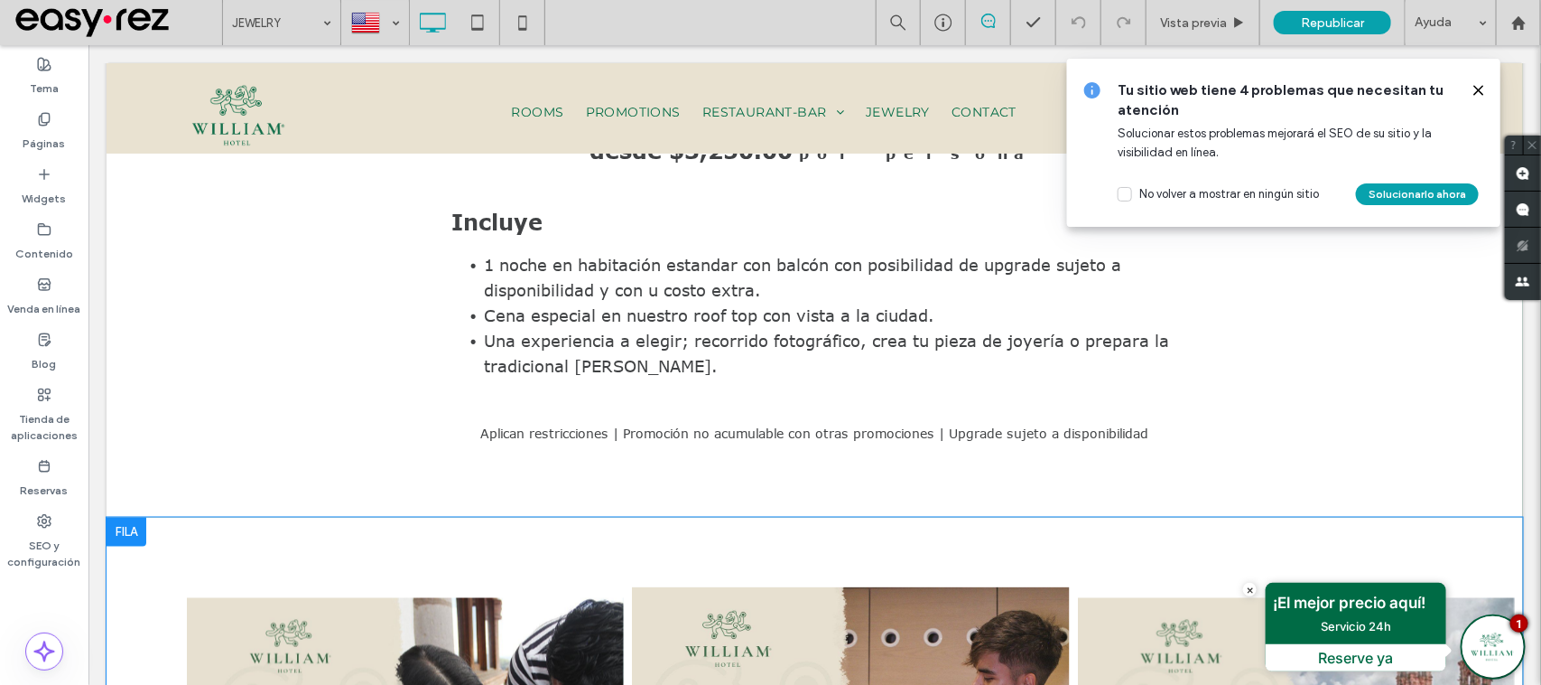
scroll to position [1467, 0]
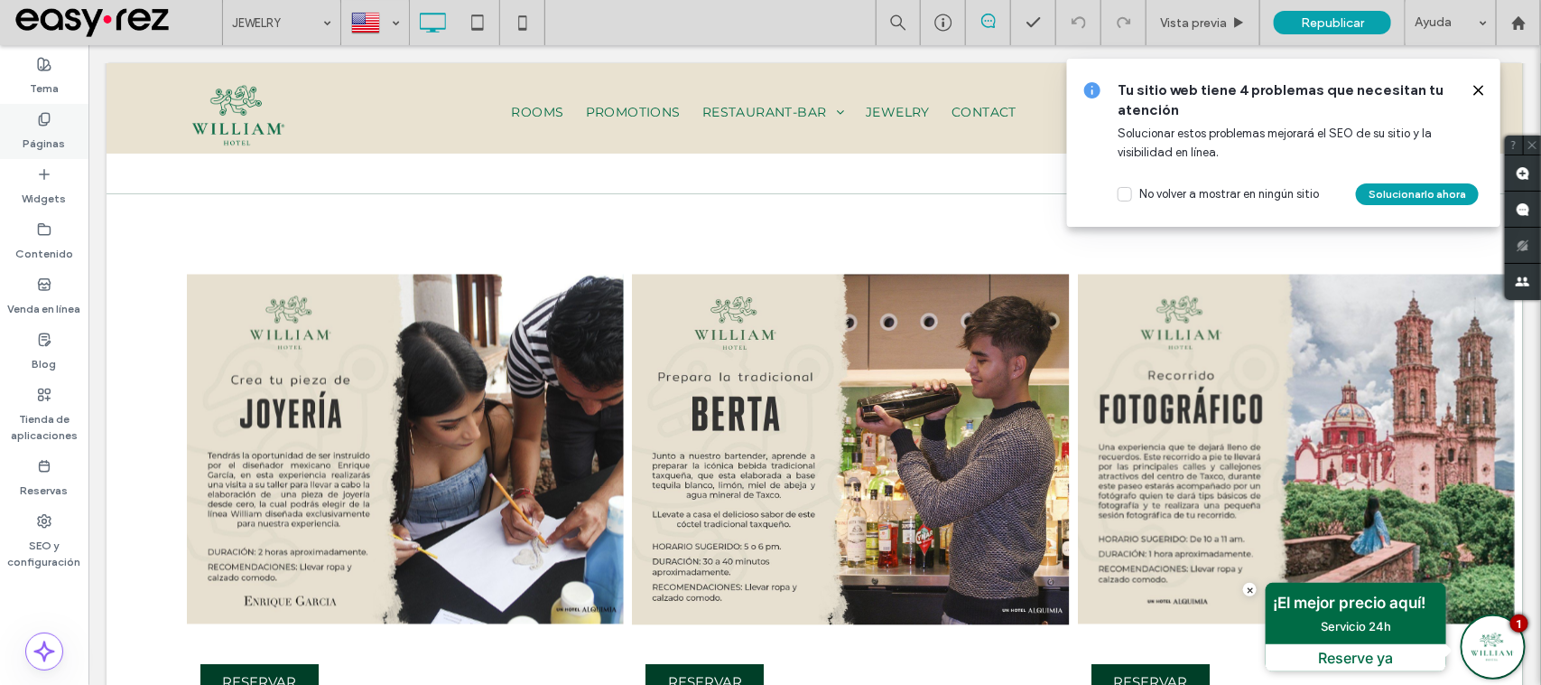
click at [39, 122] on use at bounding box center [44, 119] width 10 height 12
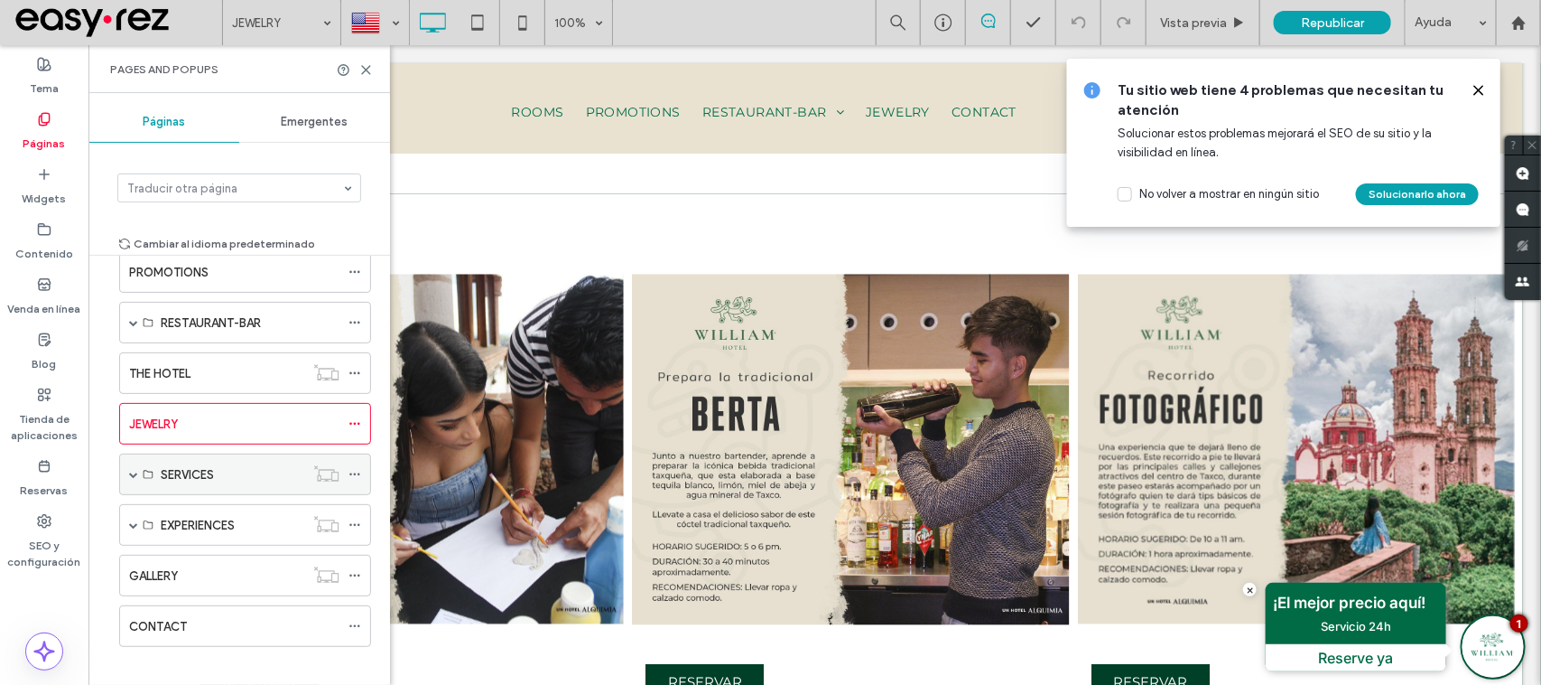
scroll to position [156, 0]
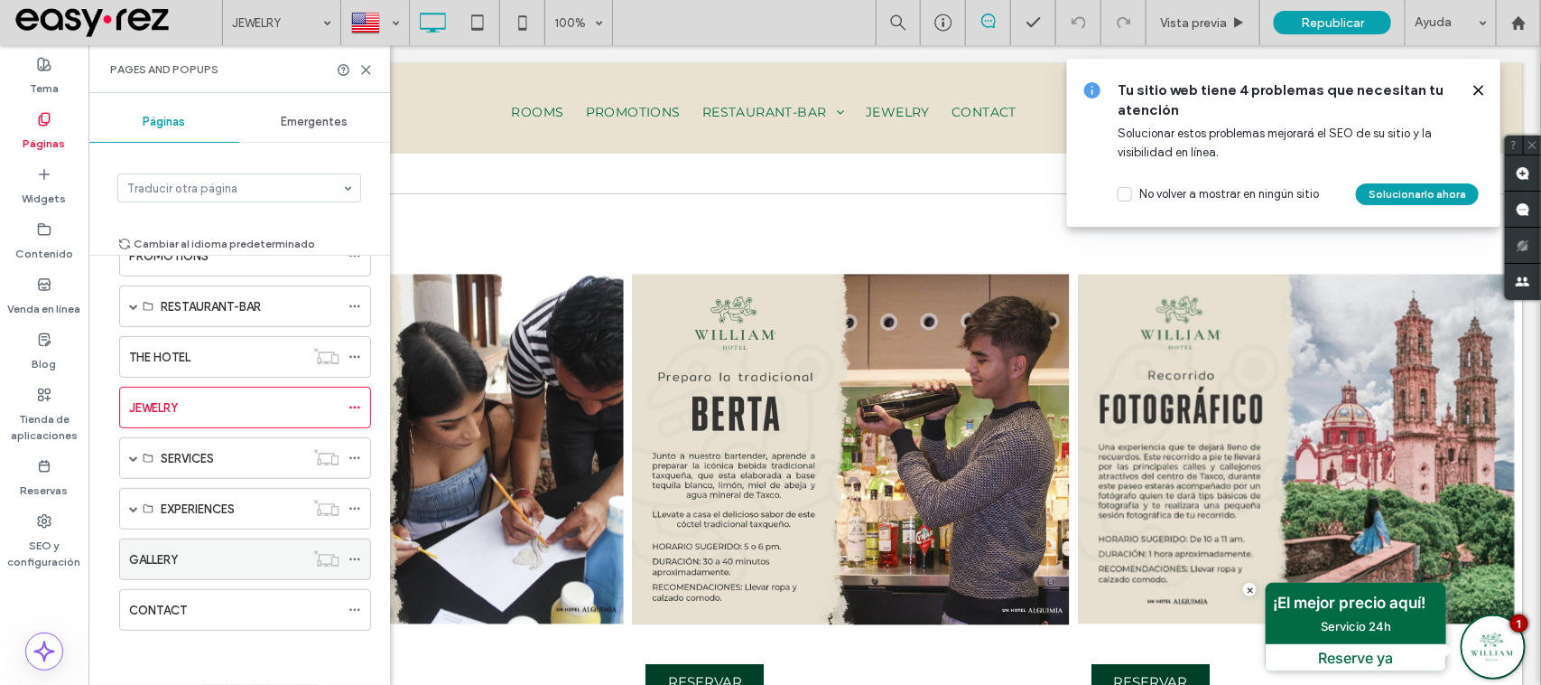
click at [156, 561] on label "GALLERY" at bounding box center [153, 560] width 49 height 32
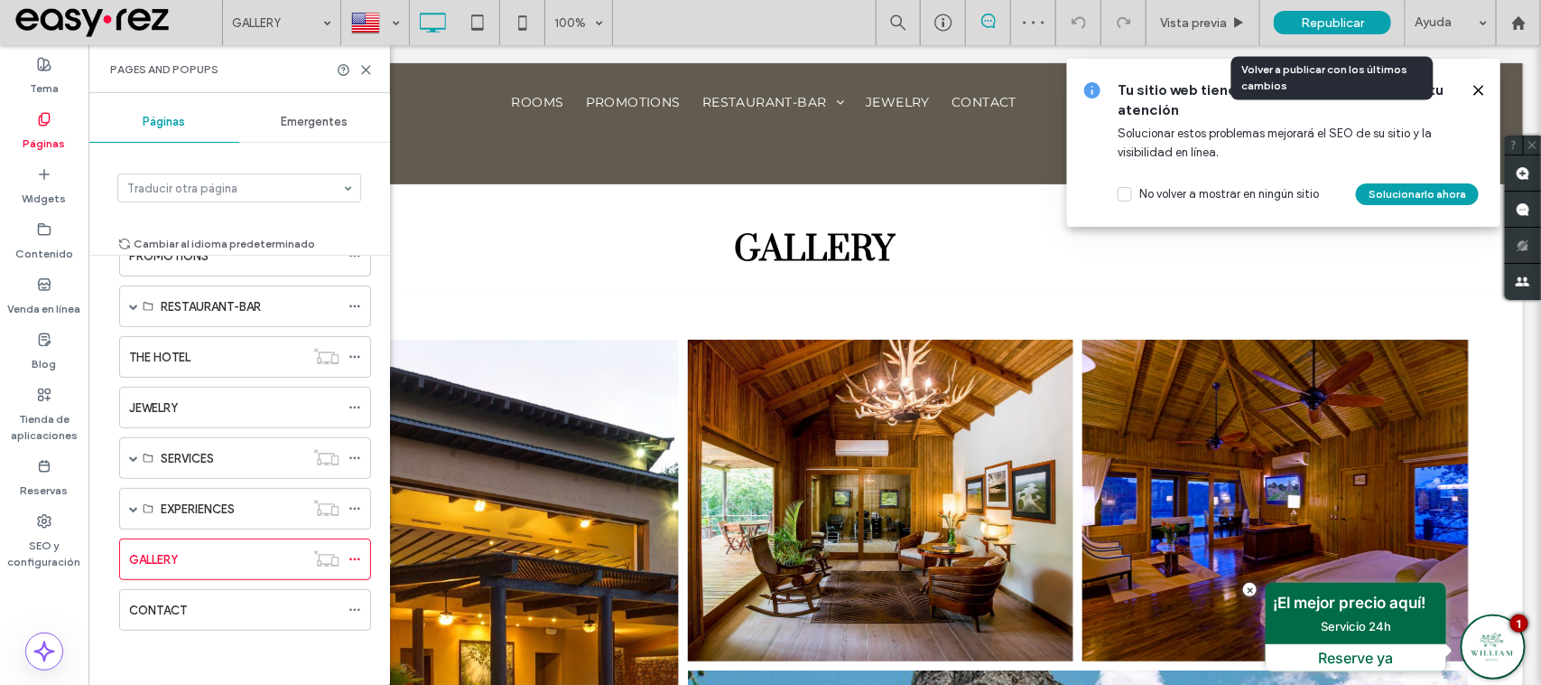
click at [1301, 23] on span "Republicar" at bounding box center [1332, 22] width 63 height 15
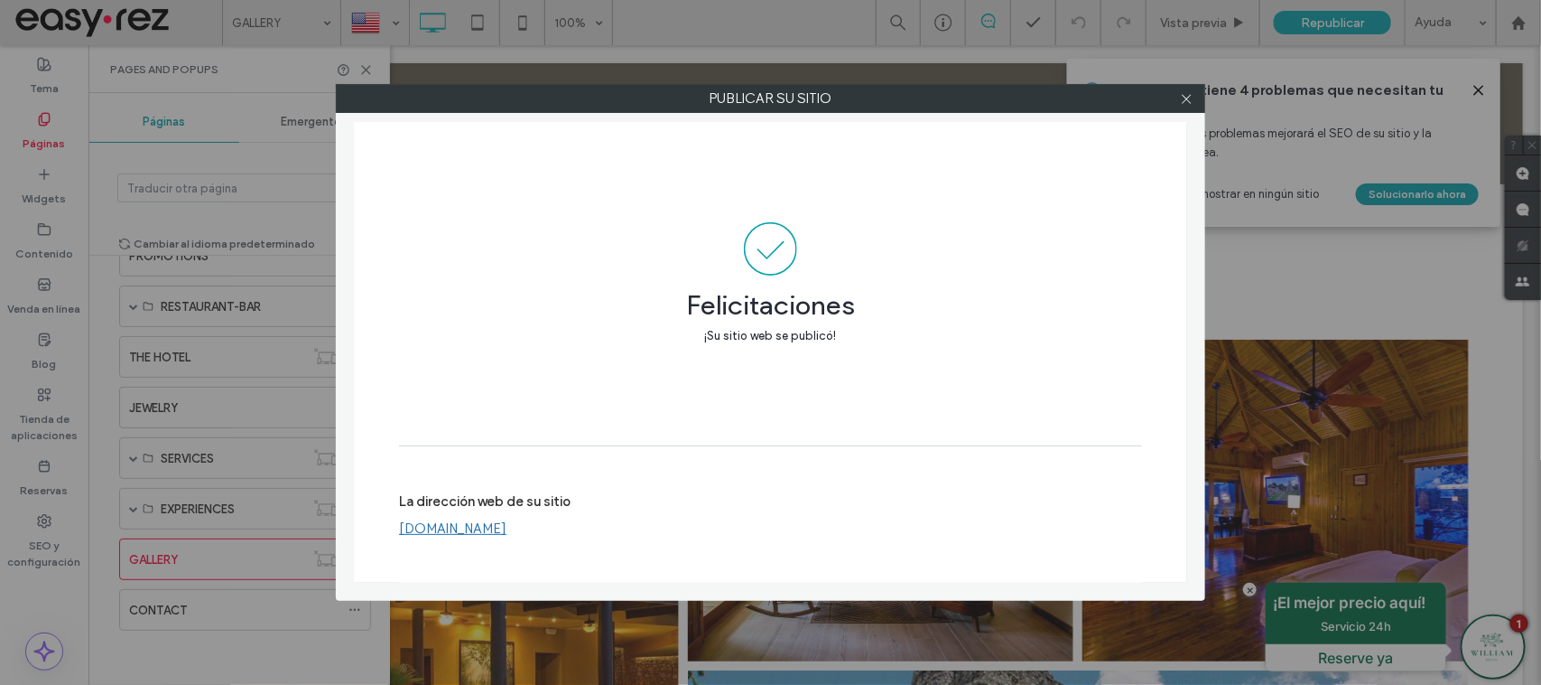
drag, startPoint x: 989, startPoint y: 274, endPoint x: 1005, endPoint y: 144, distance: 130.2
click at [989, 274] on span at bounding box center [770, 248] width 743 height 53
